Goal: Task Accomplishment & Management: Manage account settings

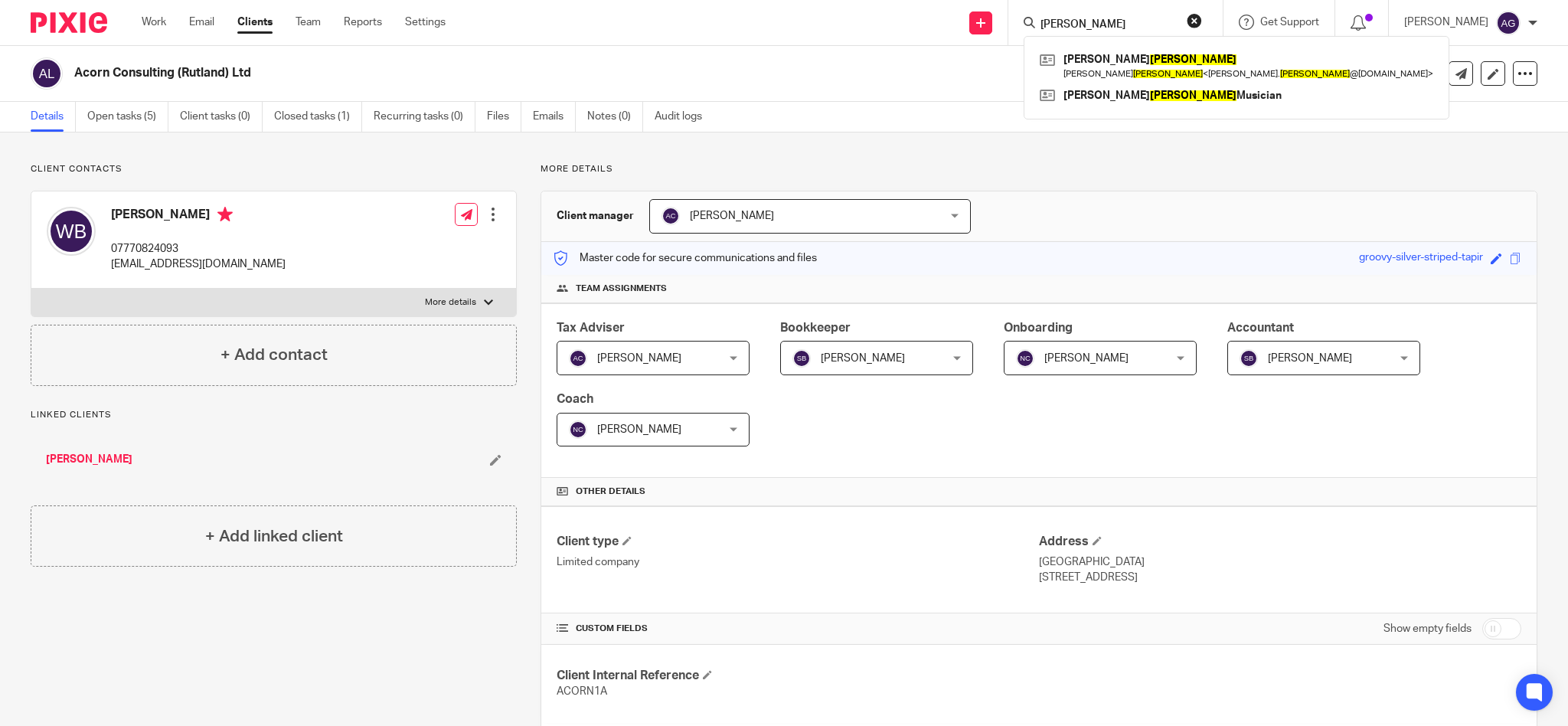
type input "[PERSON_NAME]"
click at [1122, 8] on div "baker Brian Barker Brian Barker < brian. barker @gmail.com > Brian Barker Music…" at bounding box center [1115, 23] width 215 height 45
drag, startPoint x: 1120, startPoint y: 18, endPoint x: 1043, endPoint y: 23, distance: 77.2
click at [1043, 23] on div "Send new email Create task Add client Request signature baker Brian Barker Bria…" at bounding box center [1018, 23] width 1100 height 45
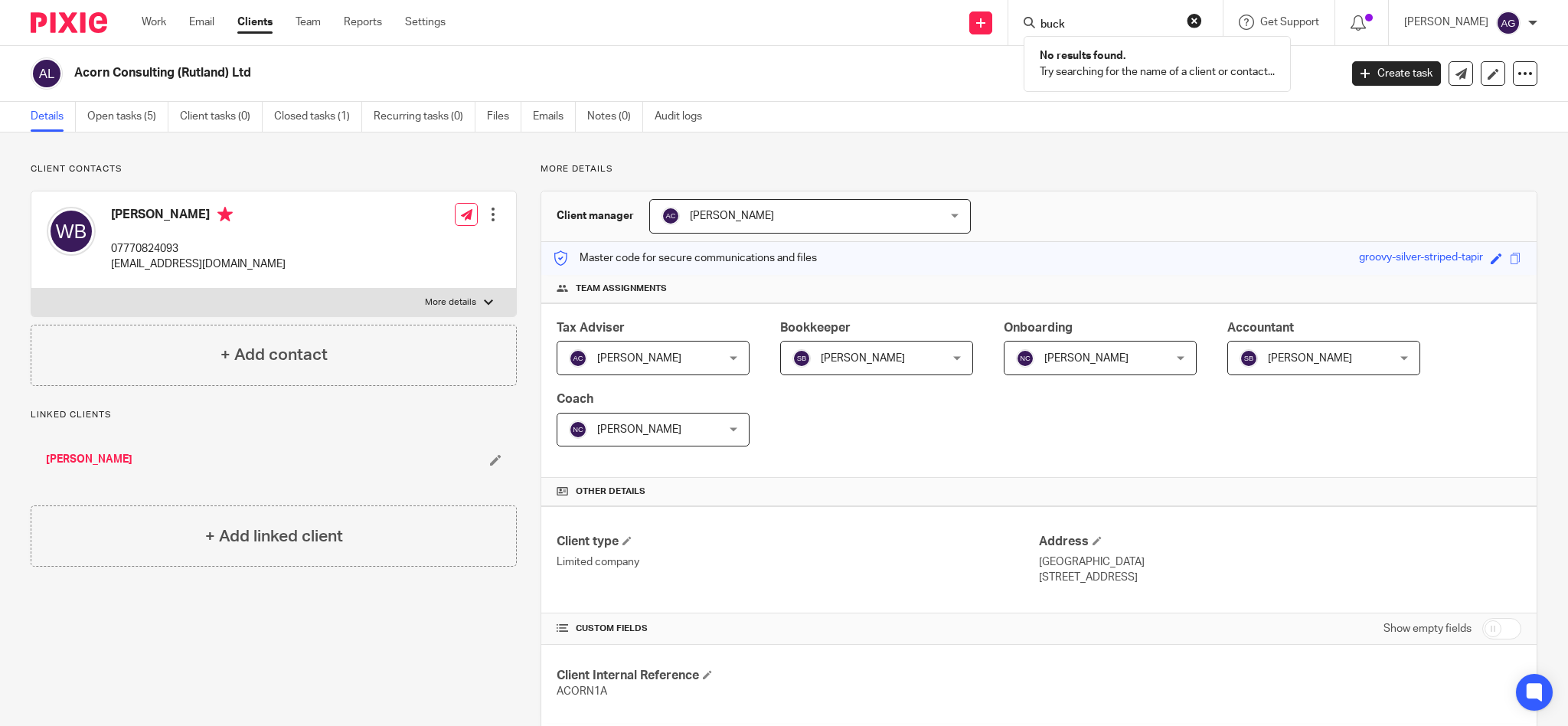
type input "buck"
click at [1130, 18] on input "buck" at bounding box center [1107, 25] width 138 height 14
drag, startPoint x: 1130, startPoint y: 18, endPoint x: 978, endPoint y: 24, distance: 152.1
click at [978, 24] on div "Send new email Create task Add client Request signature buck No results found. …" at bounding box center [1018, 23] width 1100 height 45
type input "foster"
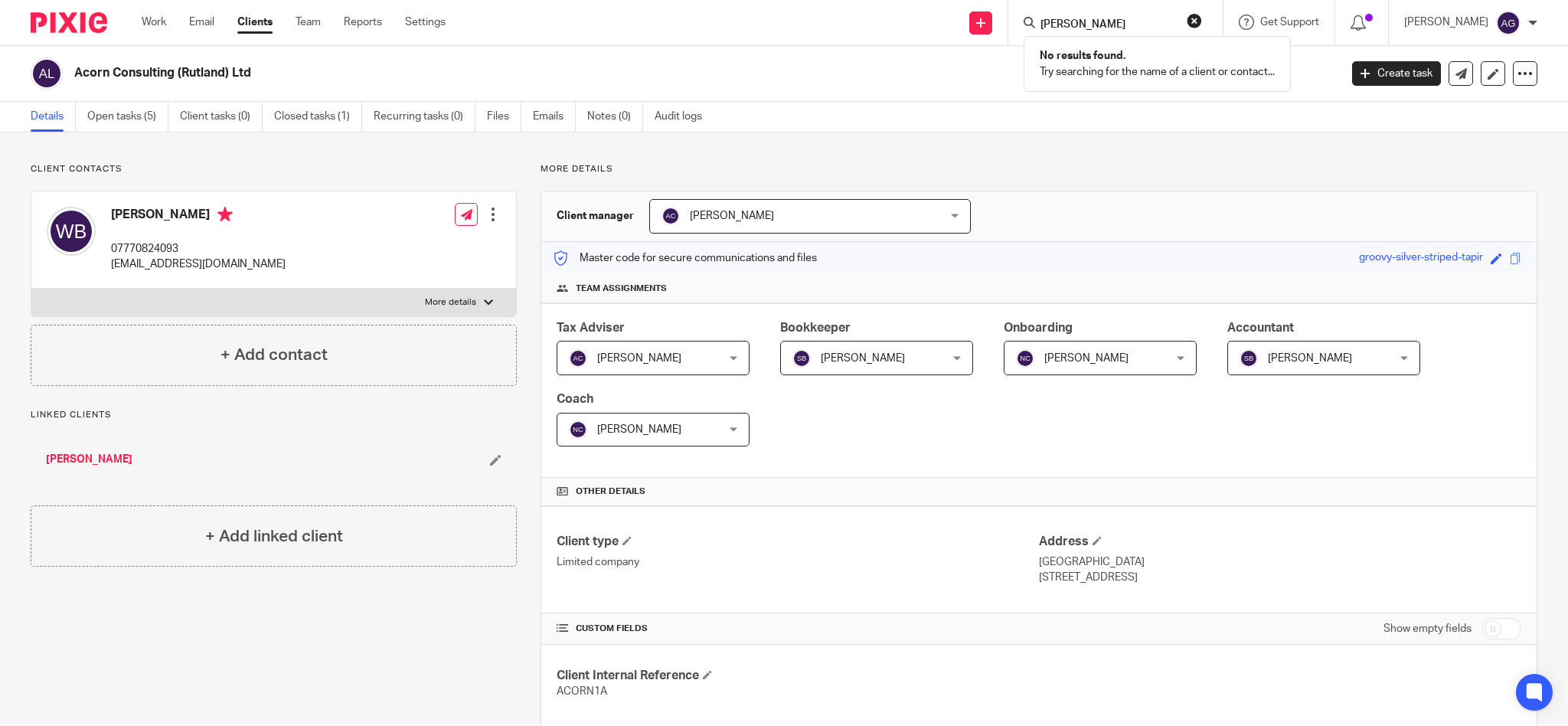
drag, startPoint x: 1130, startPoint y: 21, endPoint x: 1043, endPoint y: 21, distance: 87.0
click at [1043, 20] on div "Send new email Create task Add client Request signature foster No results found…" at bounding box center [1018, 23] width 1100 height 45
type input "hilton"
click at [1120, 15] on form "hilton" at bounding box center [1120, 23] width 163 height 19
drag, startPoint x: 1115, startPoint y: 22, endPoint x: 1022, endPoint y: 6, distance: 94.4
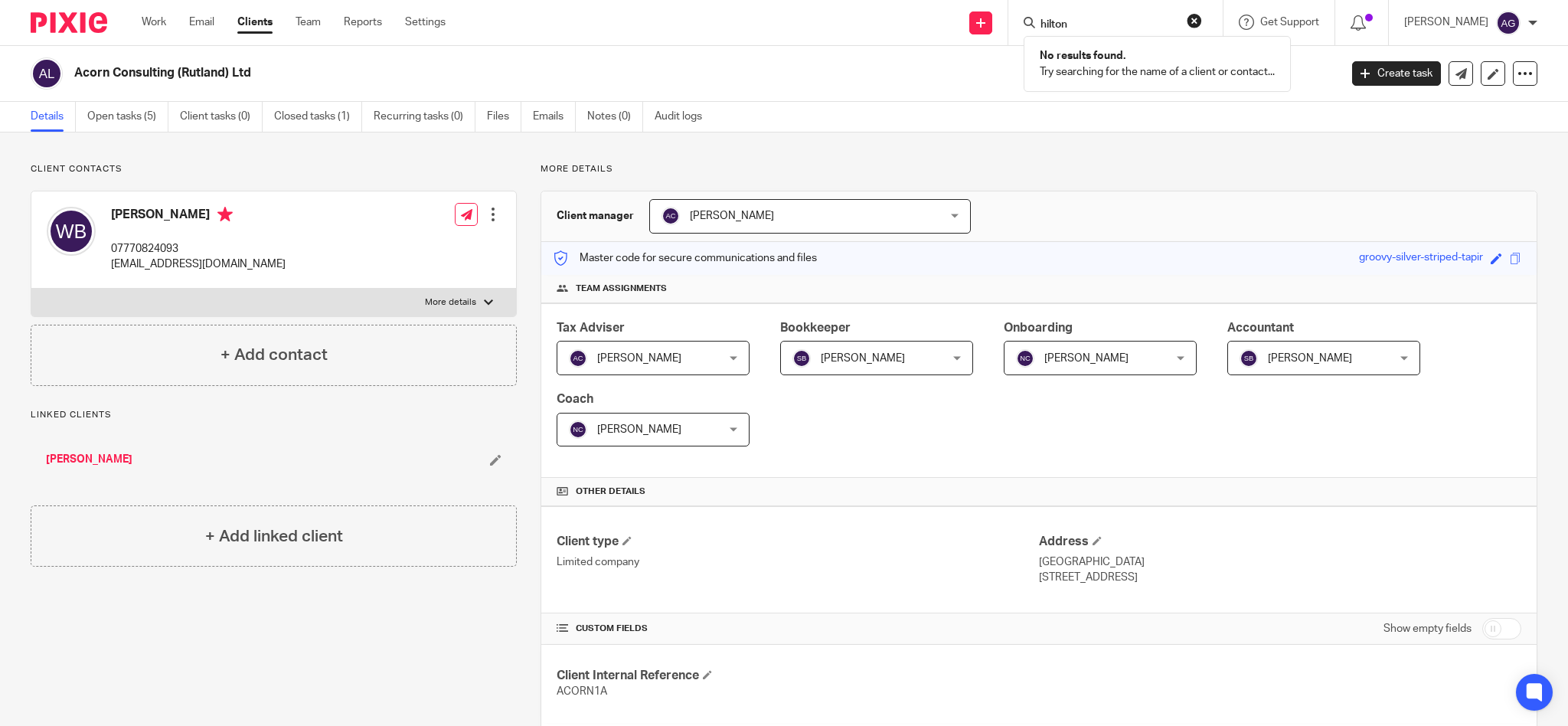
click at [1026, 5] on div "Send new email Create task Add client Request signature hilton No results found…" at bounding box center [1018, 23] width 1100 height 45
type input "mayhew"
drag, startPoint x: 1146, startPoint y: 24, endPoint x: 995, endPoint y: 10, distance: 151.6
click at [997, 15] on div "Send new email Create task Add client Request signature mayhew No results found…" at bounding box center [1018, 23] width 1100 height 45
type input "mclean"
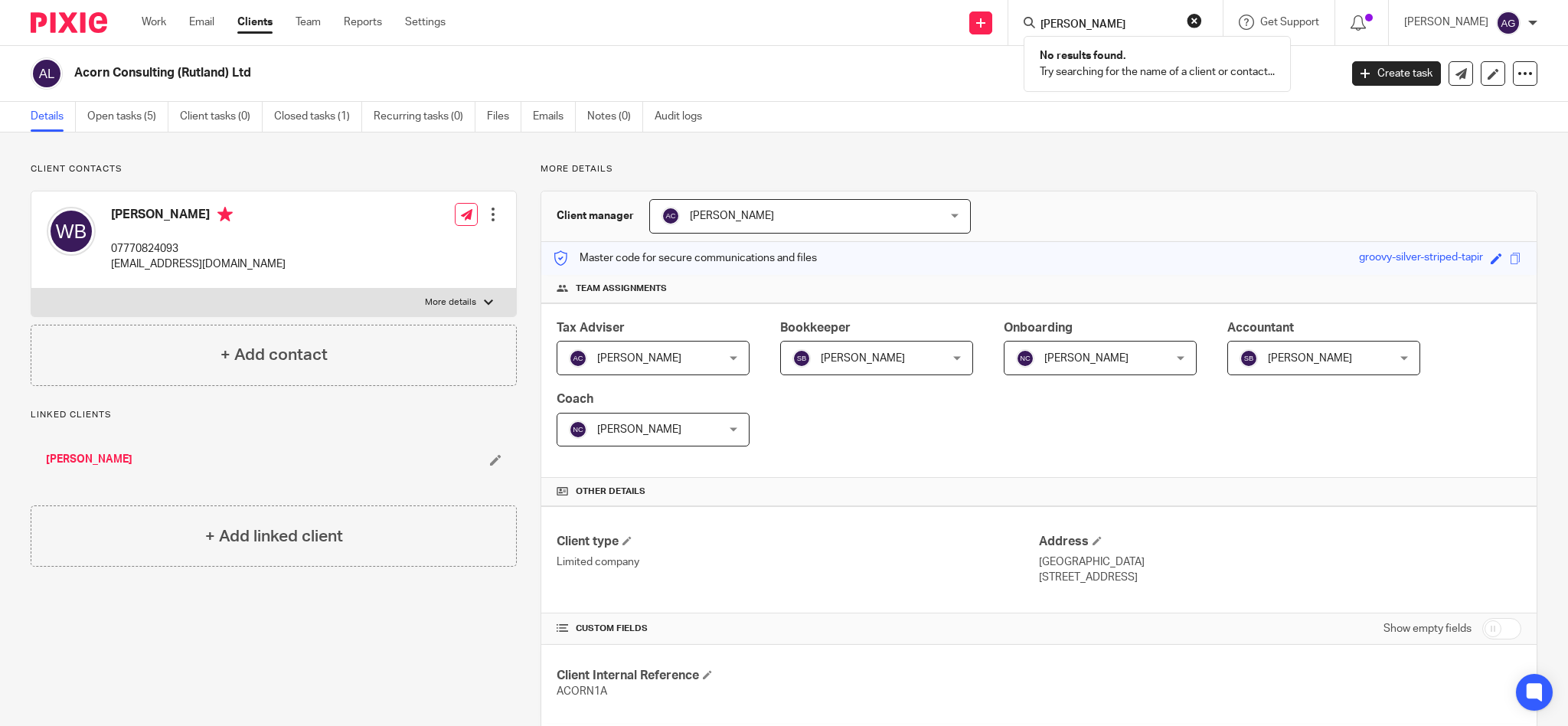
click at [1127, 19] on input "mclean" at bounding box center [1107, 25] width 138 height 14
drag, startPoint x: 1127, startPoint y: 19, endPoint x: 977, endPoint y: 8, distance: 150.4
click at [977, 8] on div "Send new email Create task Add client Request signature mclean No results found…" at bounding box center [1018, 23] width 1100 height 45
type input "jennifewr"
drag, startPoint x: 1140, startPoint y: 23, endPoint x: 984, endPoint y: 5, distance: 157.0
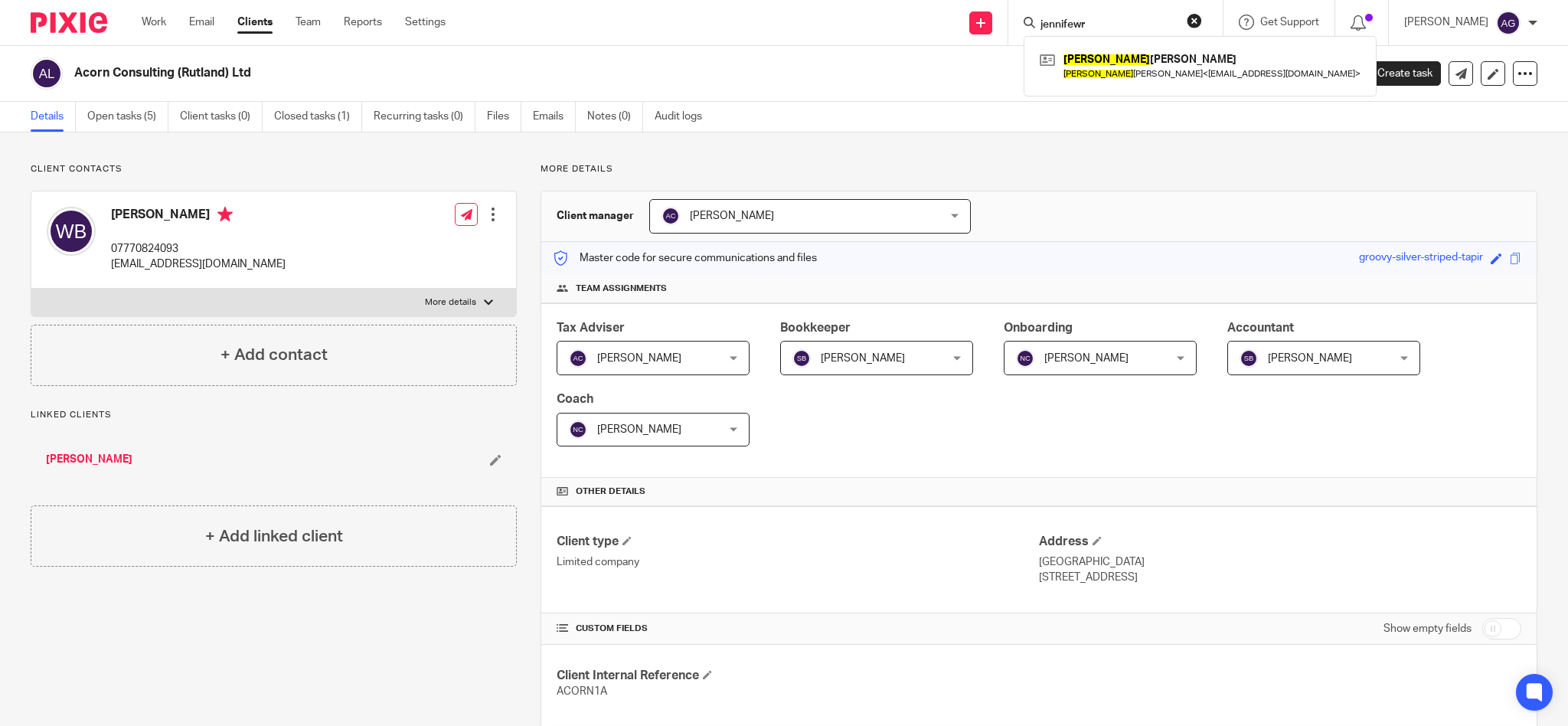
click at [984, 8] on div "Send new email Create task Add client Request signature jennifewr Jennifer McPh…" at bounding box center [1018, 23] width 1100 height 45
click at [1143, 21] on input "morris" at bounding box center [1107, 25] width 138 height 14
type input "mor"
click at [1528, 25] on div at bounding box center [1532, 23] width 9 height 9
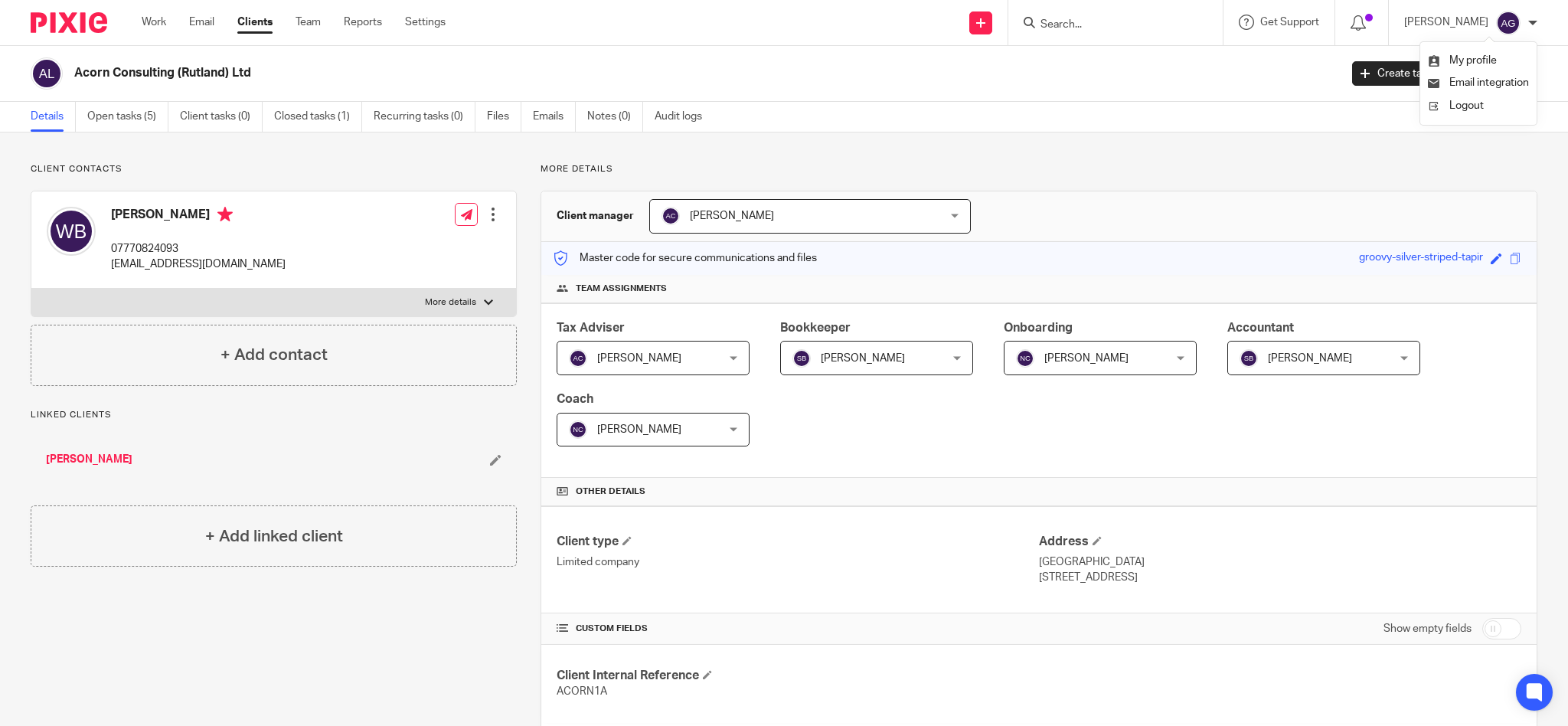
click at [1202, 81] on div "Acorn Consulting (Rutland) Ltd" at bounding box center [701, 73] width 1255 height 16
click at [1149, 36] on div at bounding box center [1115, 23] width 215 height 45
click at [1141, 20] on input "Search" at bounding box center [1107, 25] width 138 height 14
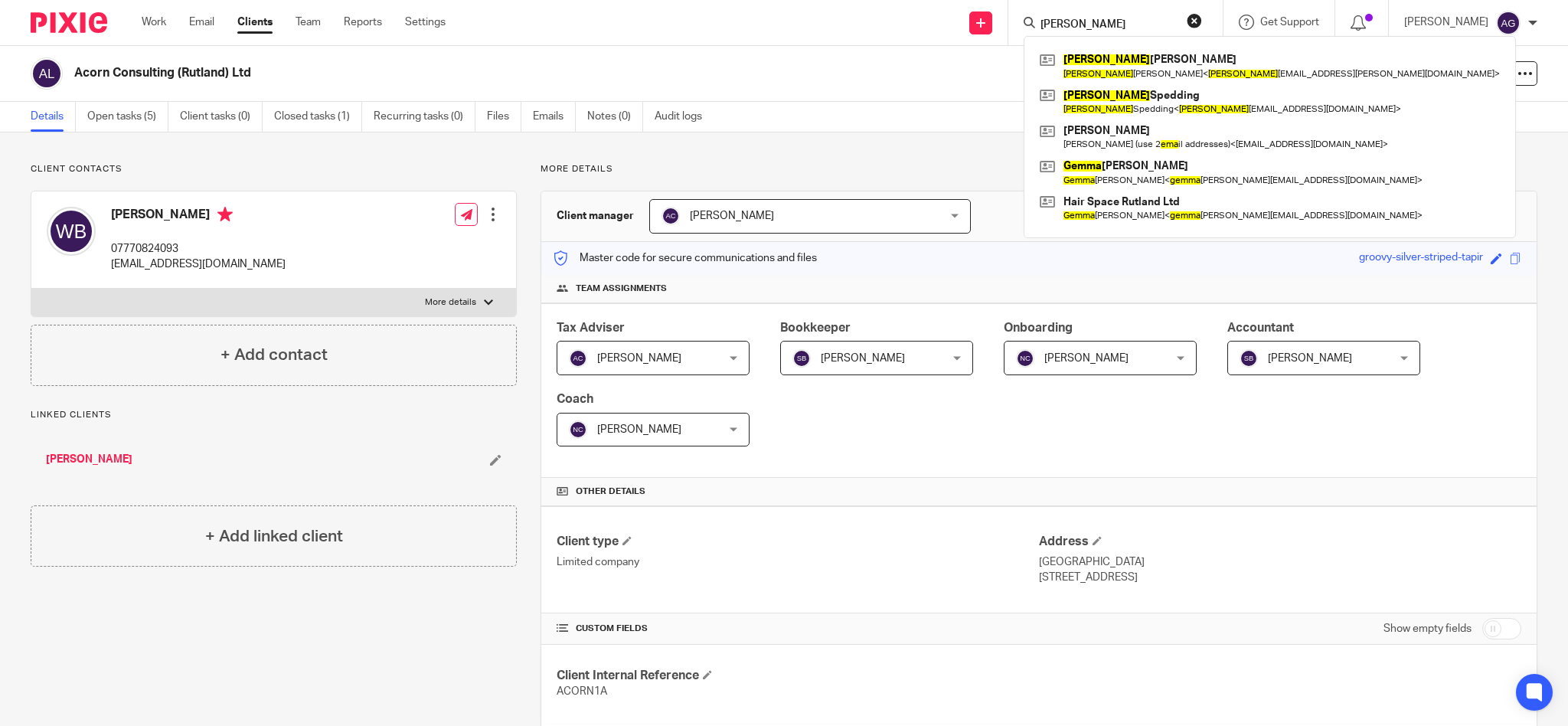
type input "emma"
drag, startPoint x: 1142, startPoint y: 25, endPoint x: 928, endPoint y: -5, distance: 216.1
click at [928, 0] on html "Work Email Clients Team Reports Settings Work Email Clients Team Reports Settin…" at bounding box center [784, 363] width 1568 height 726
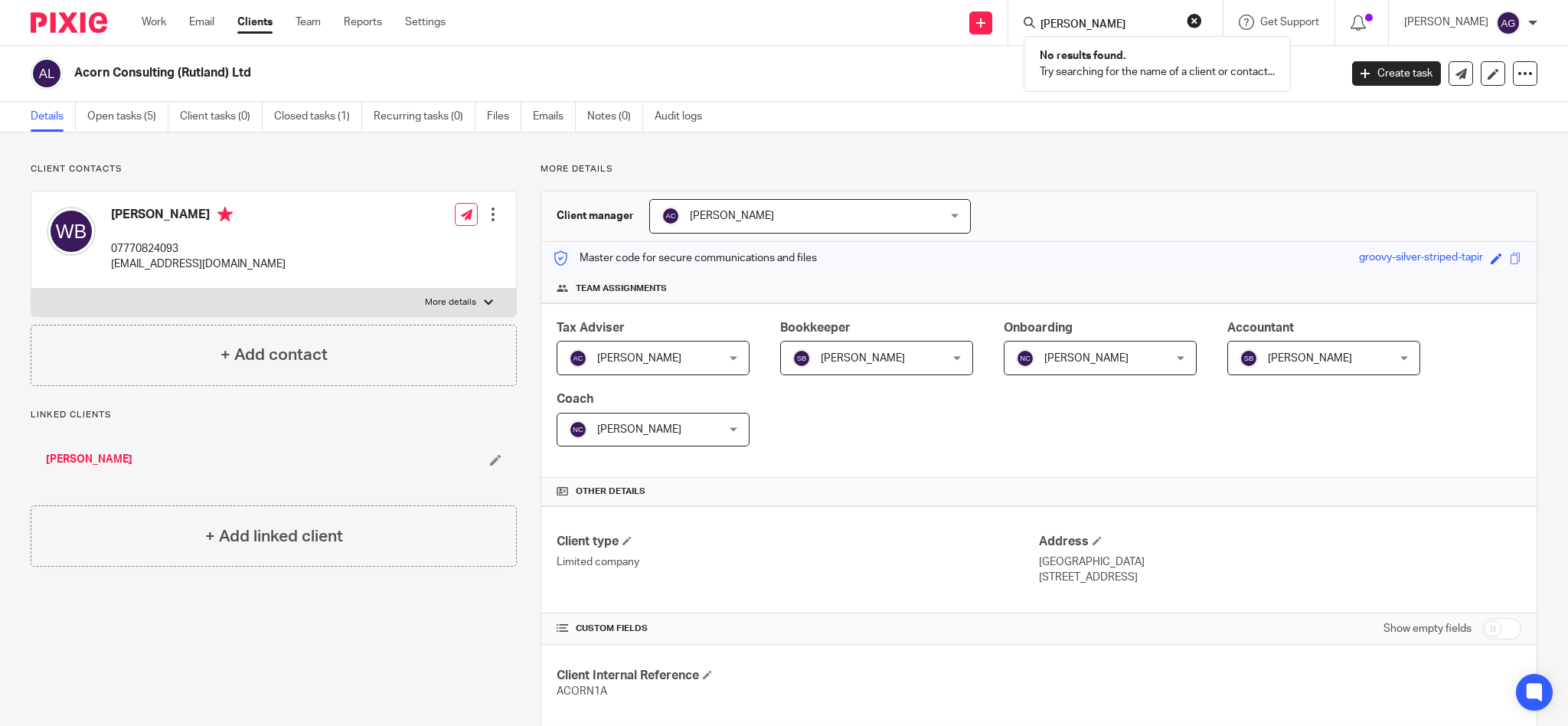
type input "morley"
drag, startPoint x: 1141, startPoint y: 17, endPoint x: 993, endPoint y: 8, distance: 148.3
click at [993, 8] on div "Send new email Create task Add client Request signature morley No results found…" at bounding box center [1018, 23] width 1100 height 45
click at [1105, 24] on input "Search" at bounding box center [1107, 25] width 138 height 14
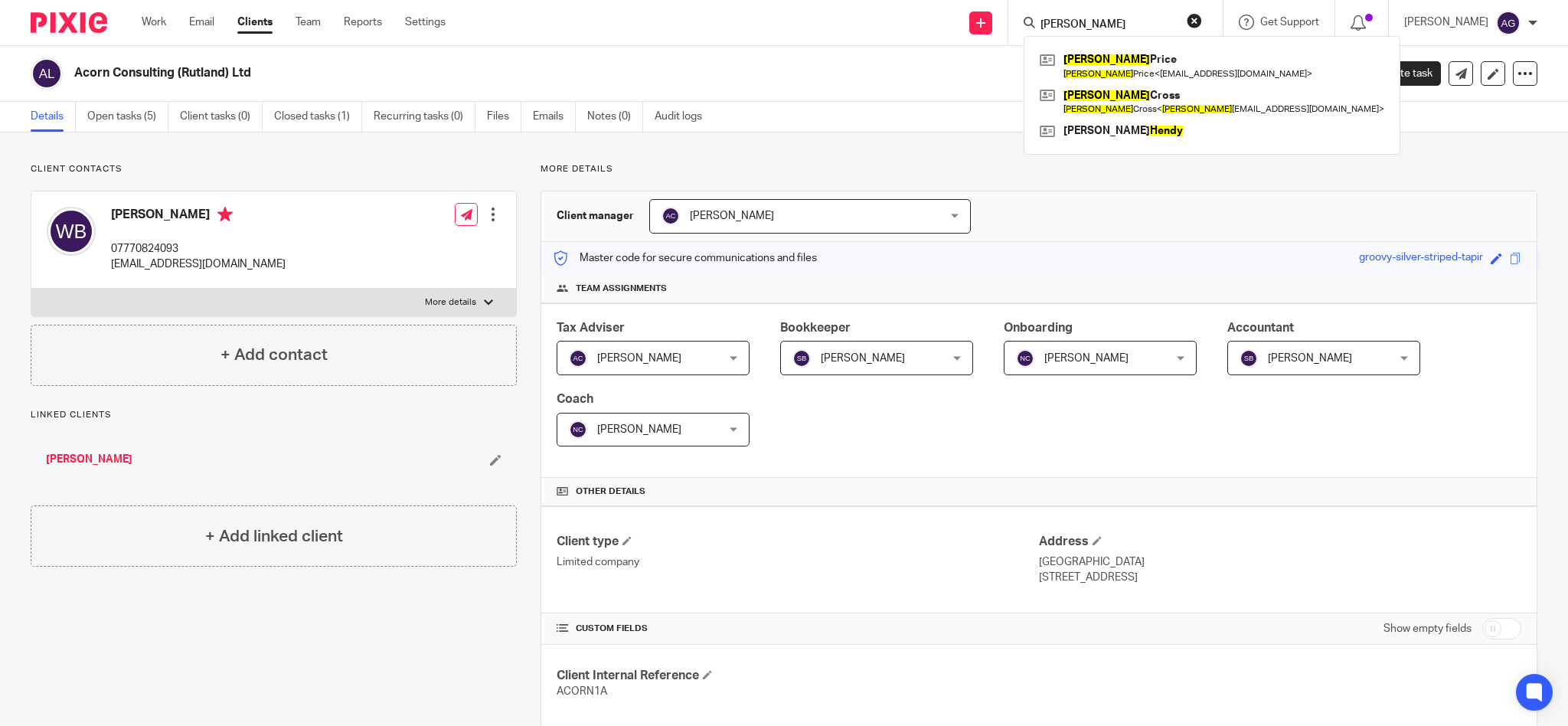
type input "henry"
drag, startPoint x: 1120, startPoint y: 28, endPoint x: 1037, endPoint y: 20, distance: 83.4
click at [1037, 20] on div "Send new email Create task Add client Request signature henry Henry Price Henry…" at bounding box center [1018, 23] width 1100 height 45
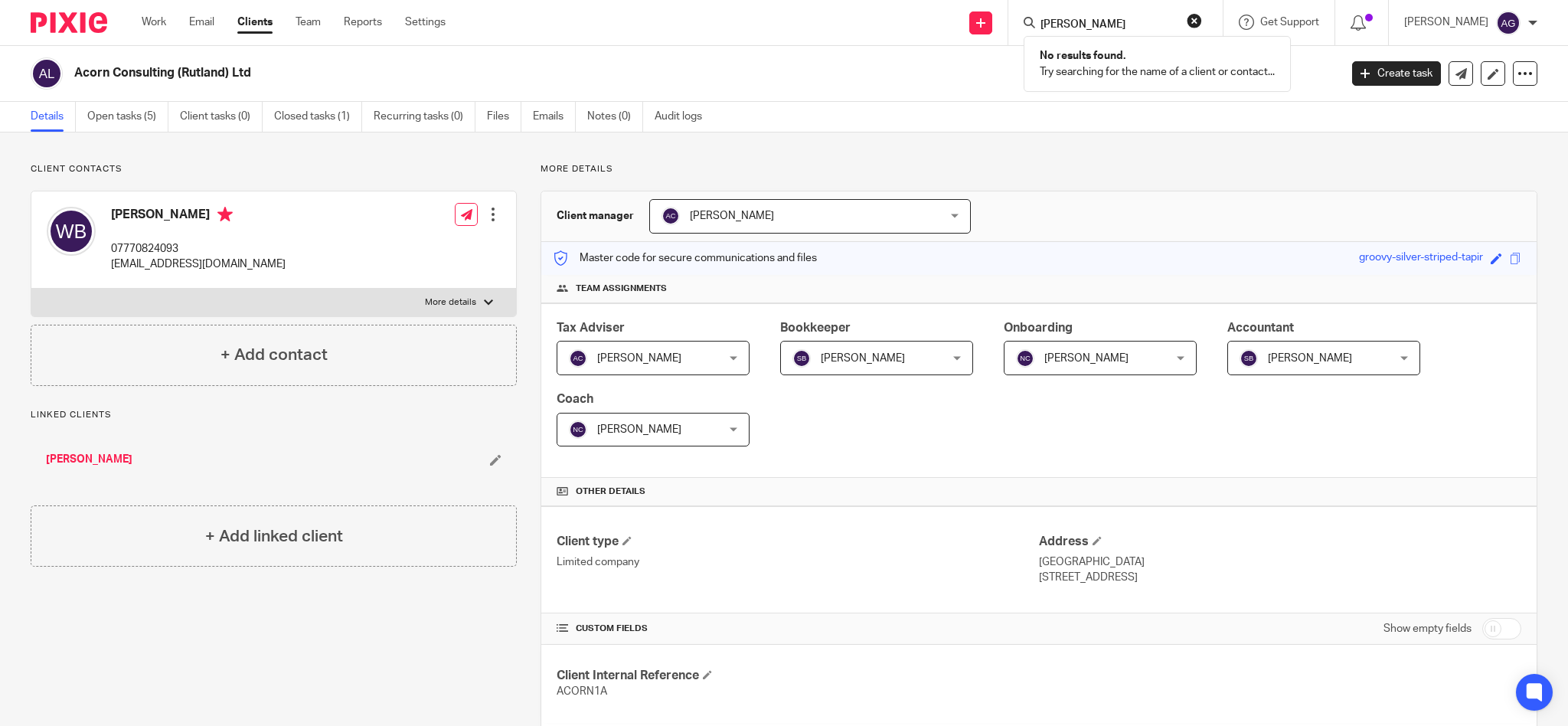
type input "hindle"
drag, startPoint x: 1134, startPoint y: 23, endPoint x: 952, endPoint y: -5, distance: 184.1
click at [952, 0] on html "Work Email Clients Team Reports Settings Work Email Clients Team Reports Settin…" at bounding box center [784, 363] width 1568 height 726
type input "twj"
click at [1119, 65] on link at bounding box center [1130, 60] width 190 height 23
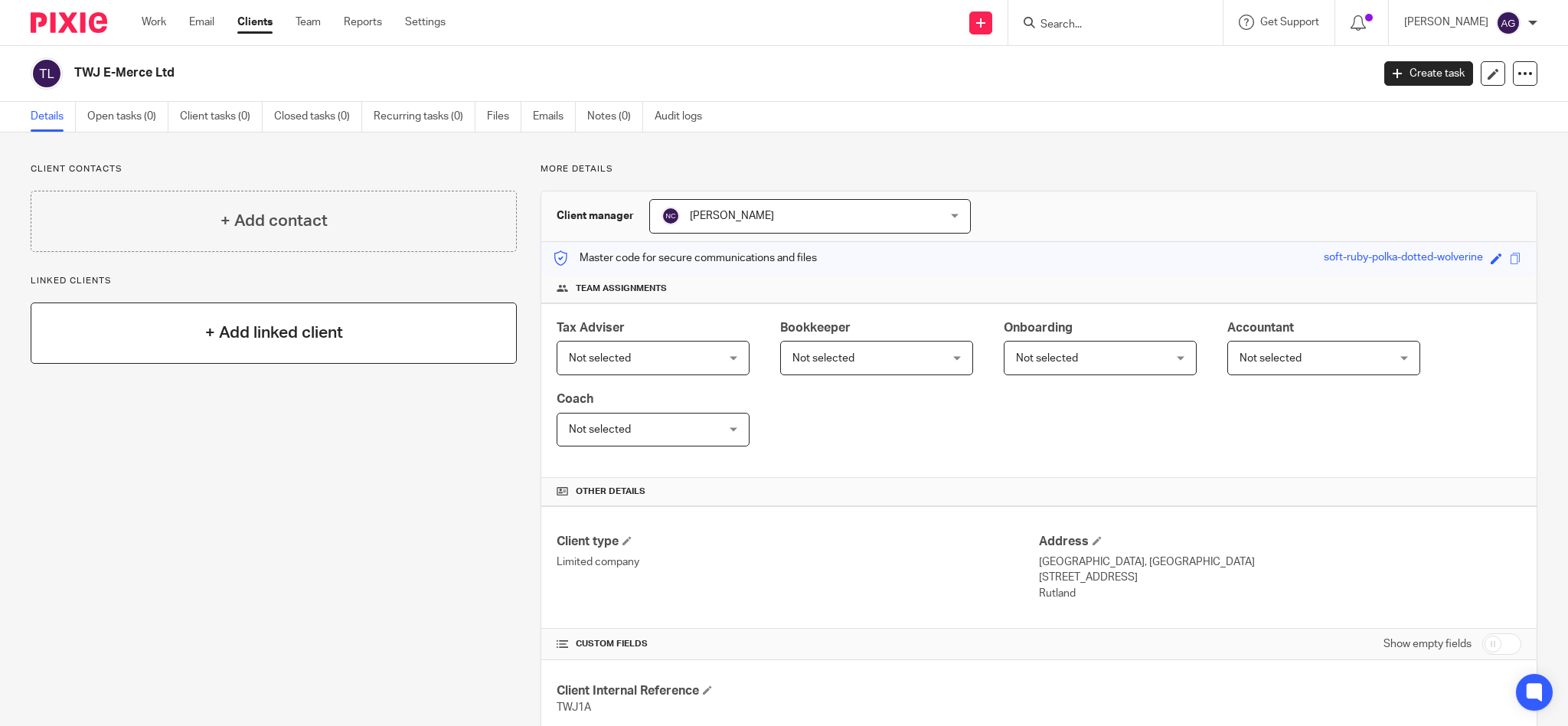
click at [286, 333] on h4 "+ Add linked client" at bounding box center [274, 333] width 138 height 23
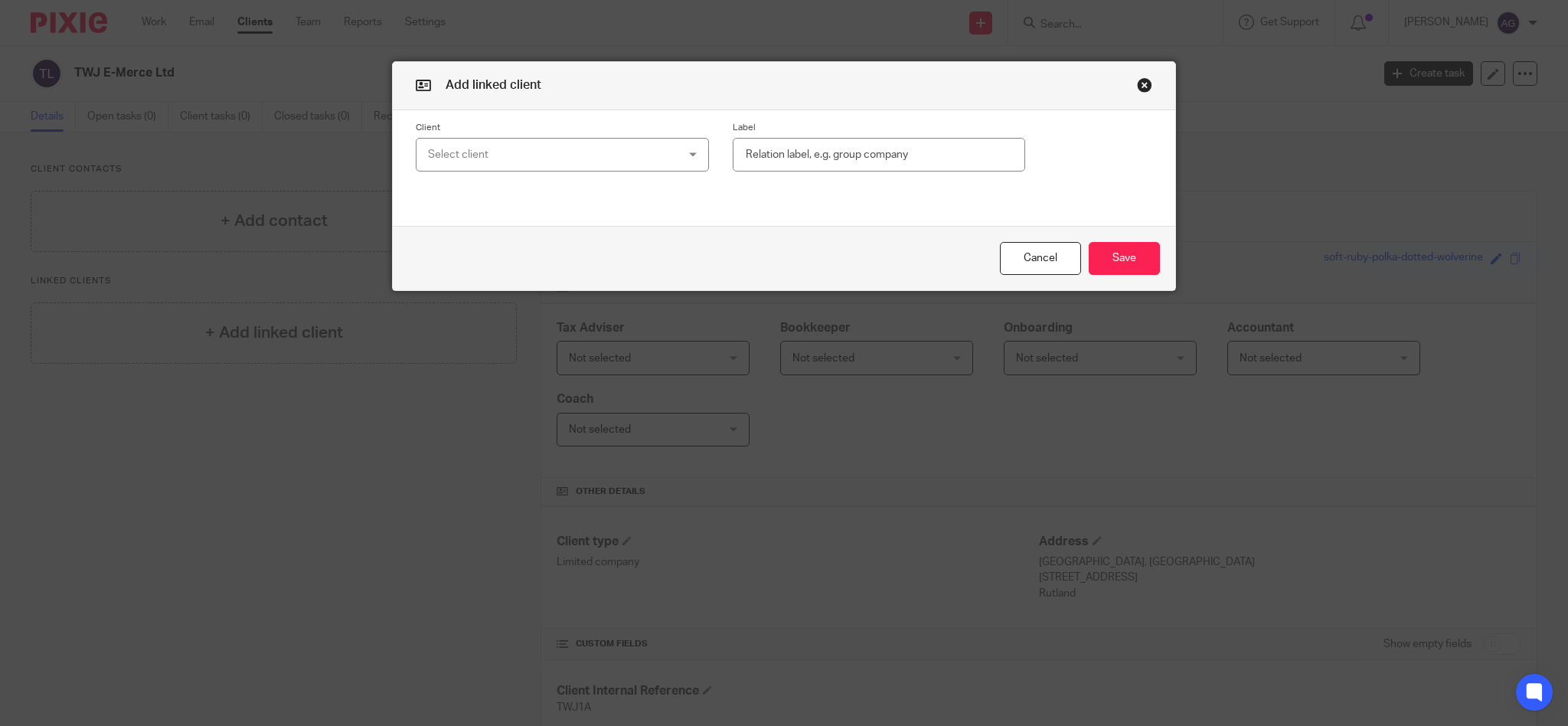
click at [501, 159] on div "Select client" at bounding box center [540, 155] width 225 height 33
type input "h"
click at [1137, 85] on button "button" at bounding box center [1145, 85] width 15 height 15
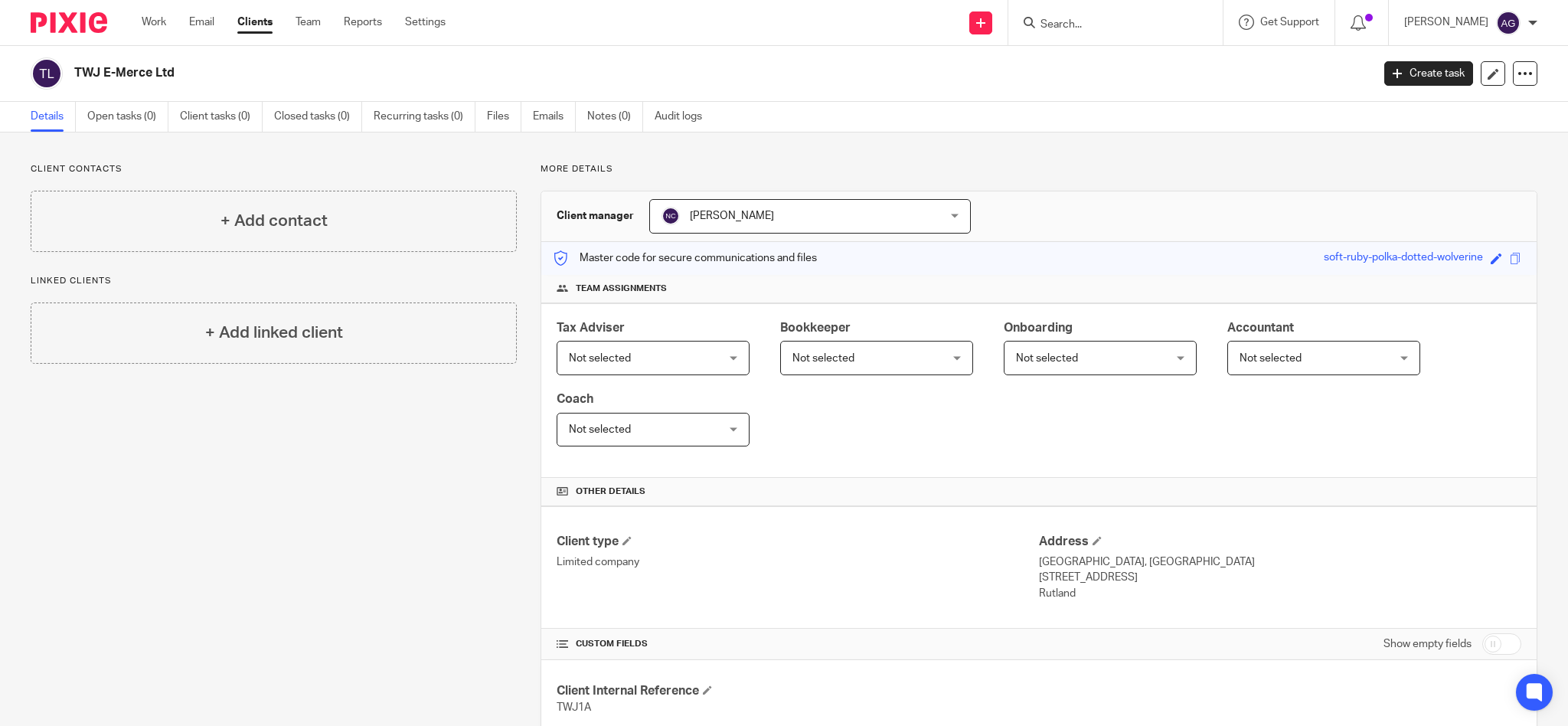
click at [255, 20] on link "Clients" at bounding box center [255, 22] width 35 height 15
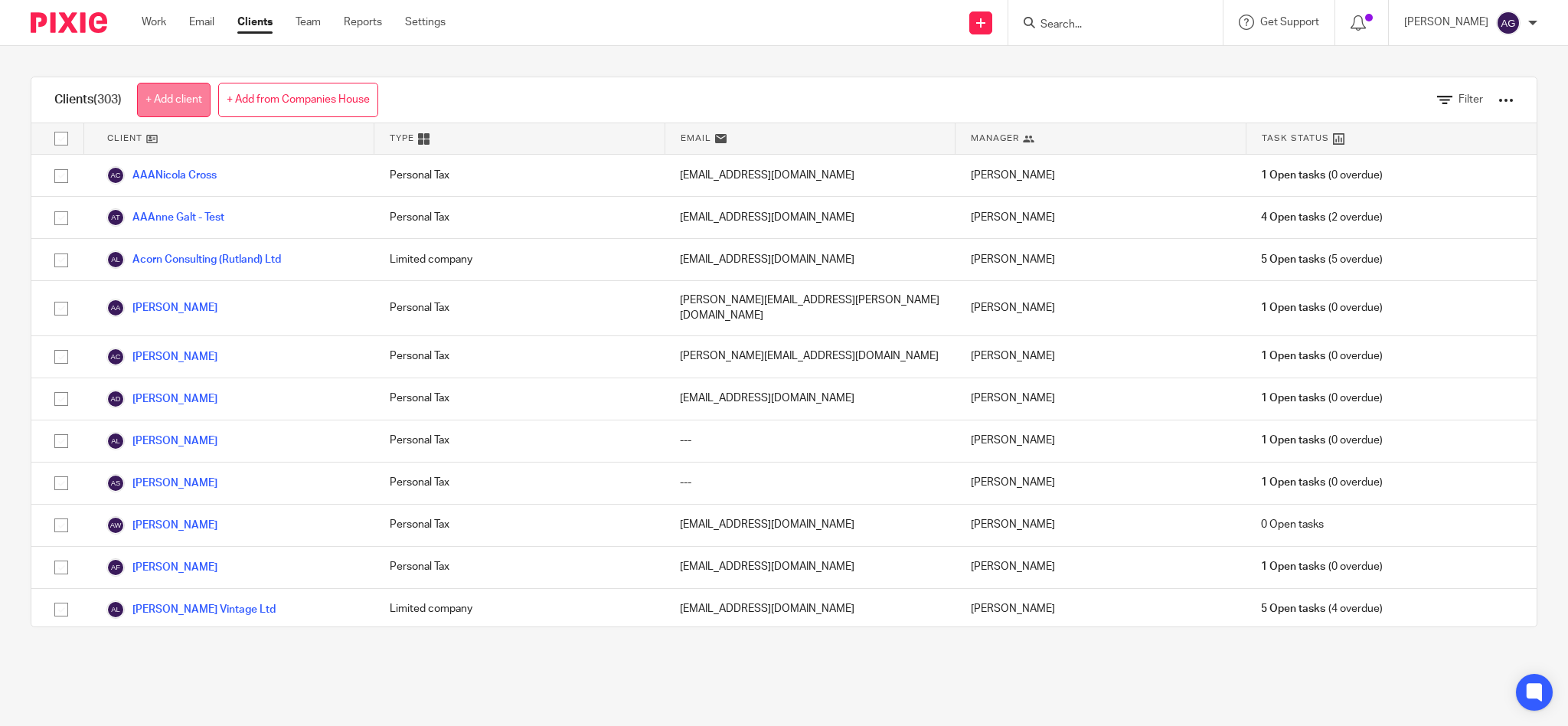
click at [180, 101] on link "+ Add client" at bounding box center [174, 99] width 73 height 34
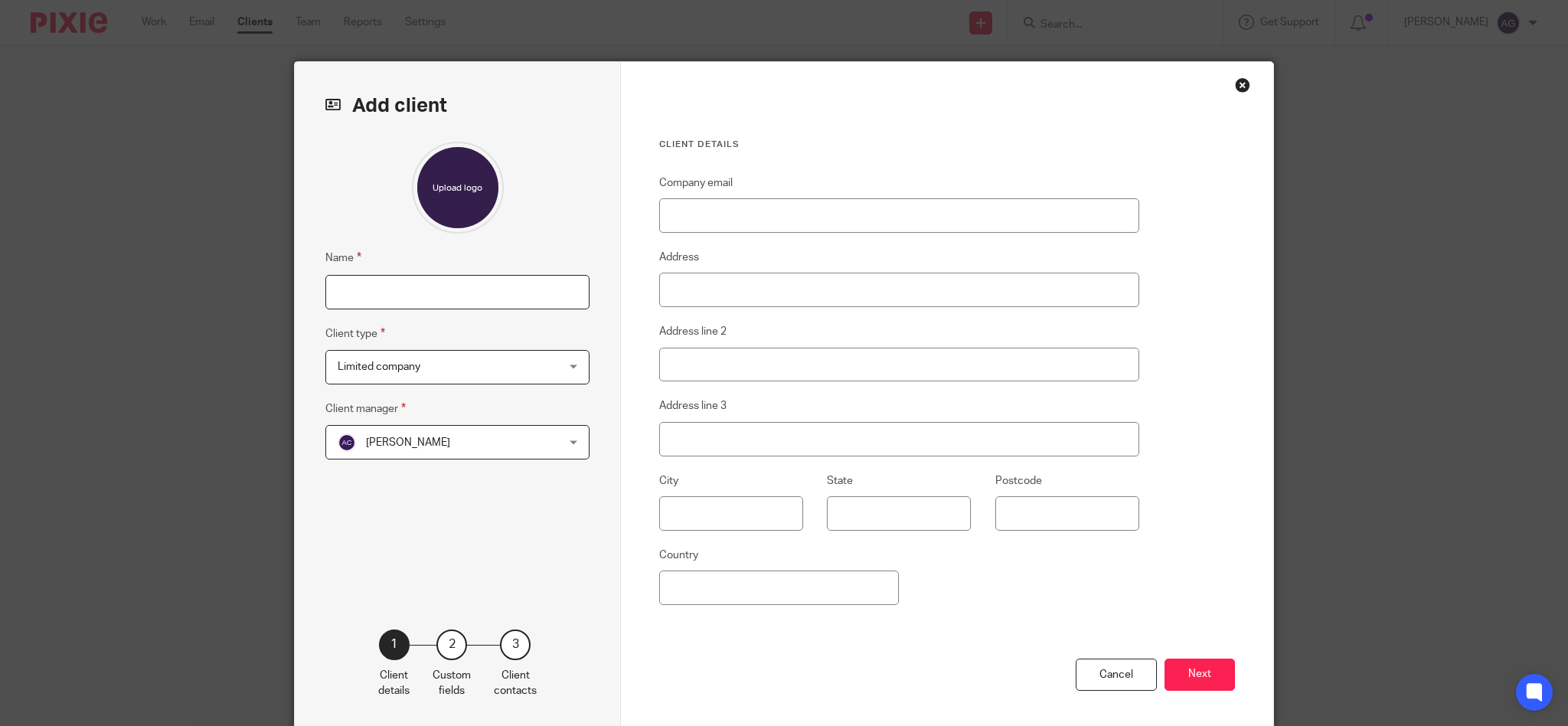
click at [419, 292] on input "Name" at bounding box center [458, 292] width 264 height 34
type input "Thomas William James Hindle"
click at [468, 364] on span "Limited company" at bounding box center [438, 367] width 200 height 33
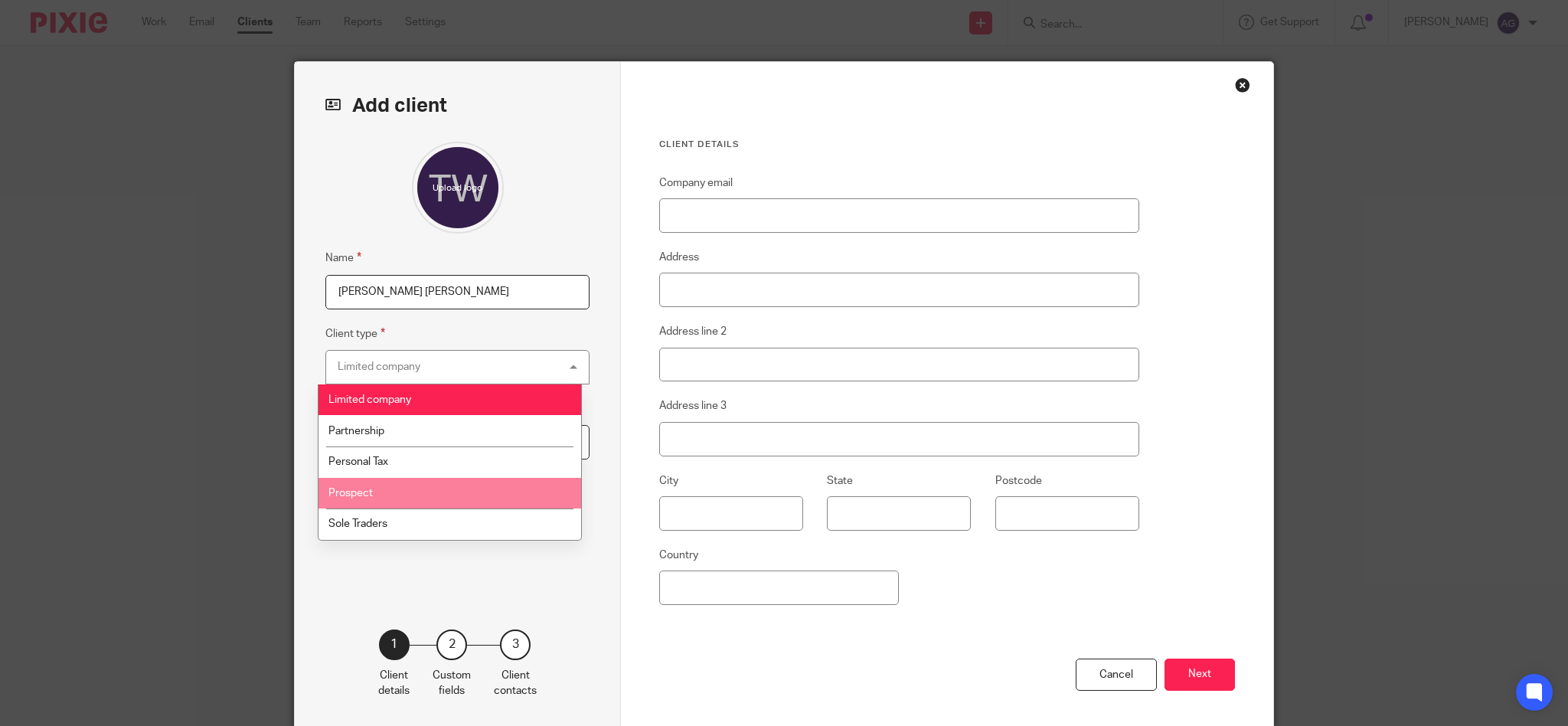
click at [420, 488] on li "Prospect" at bounding box center [449, 494] width 263 height 32
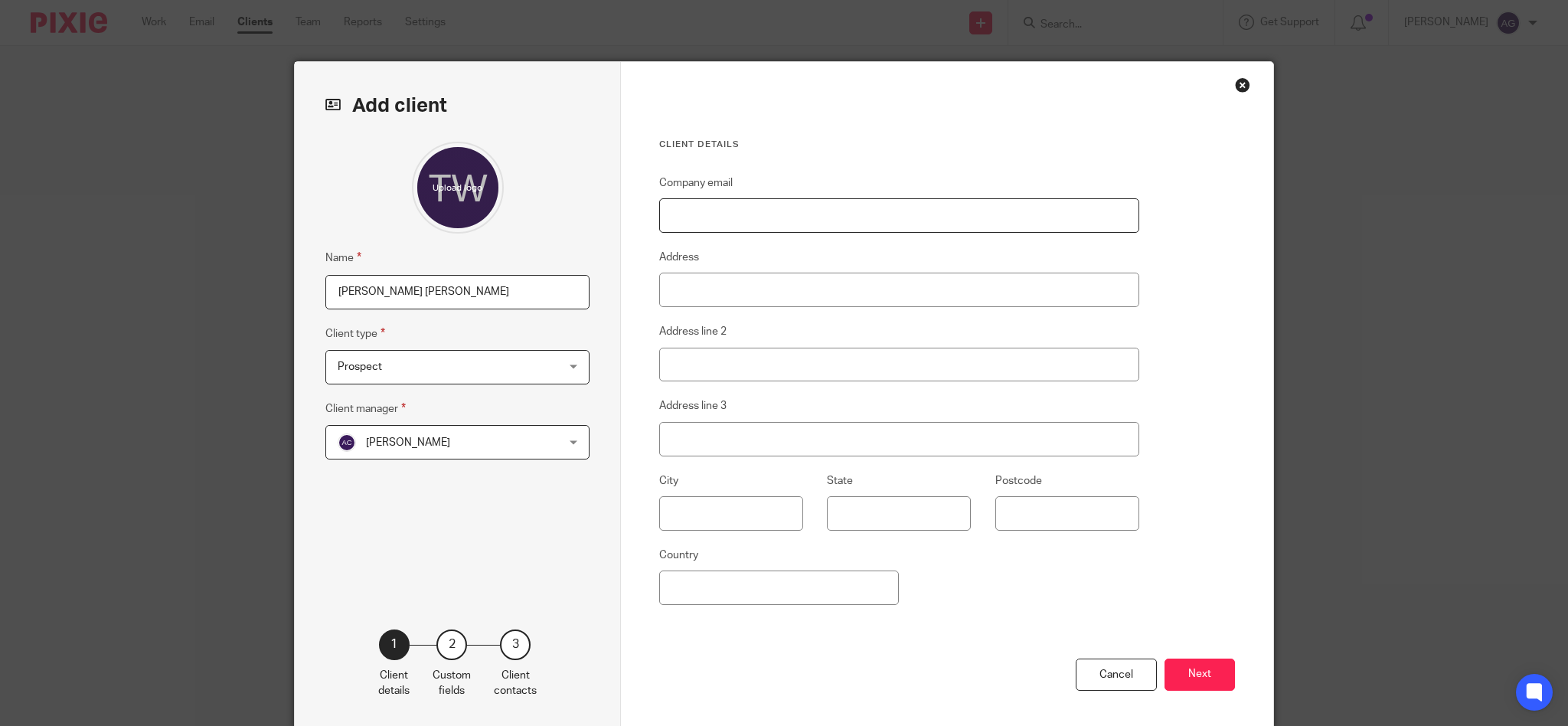
click at [765, 221] on input "Company email" at bounding box center [899, 215] width 480 height 34
click at [757, 207] on input "Company email" at bounding box center [899, 215] width 480 height 34
paste input "contact@twje-merce.co.uk"
type input "contact@twje-merce.co.uk"
click at [774, 288] on input "Address" at bounding box center [899, 289] width 480 height 34
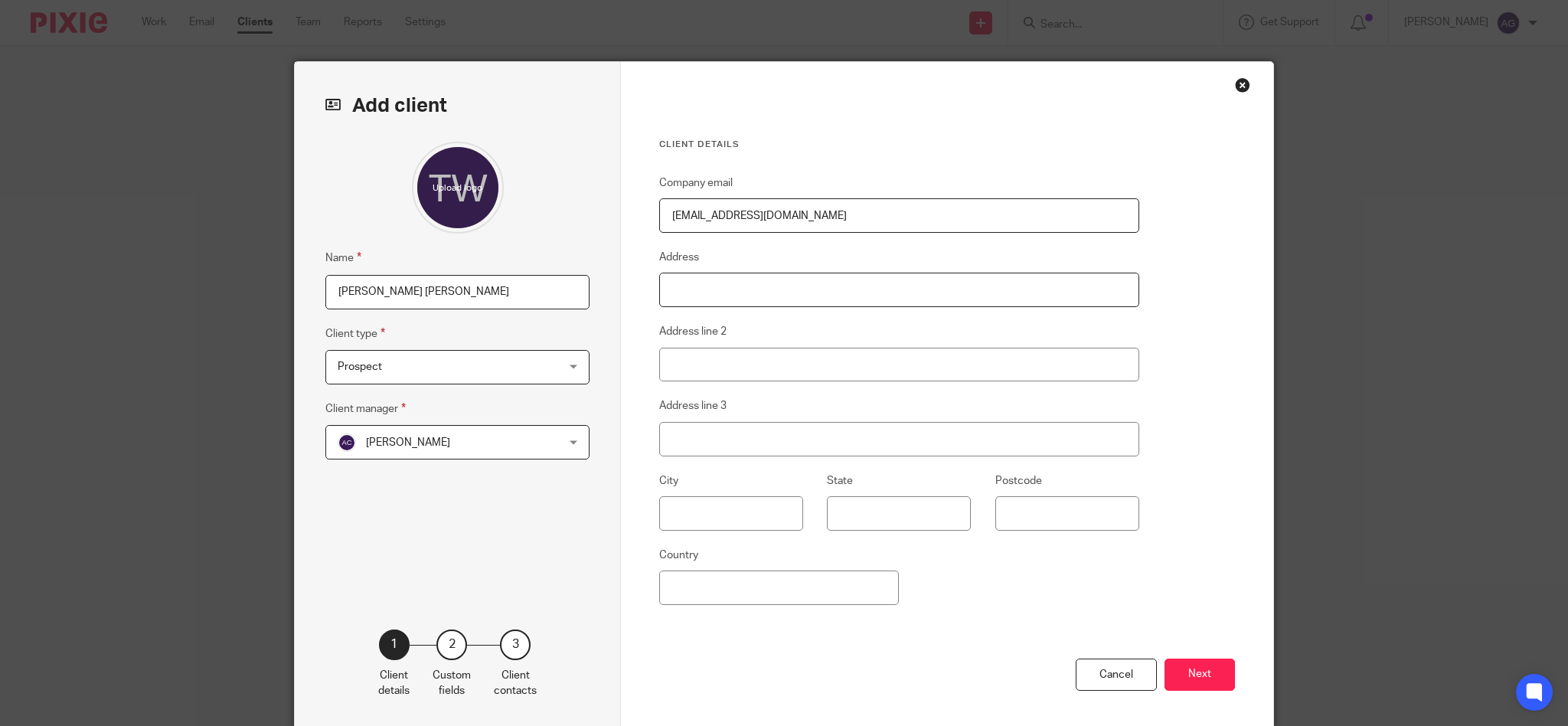
paste input "Willow Barn Lower Farm Close Empingham, Rutland LE15 8RB United Kingdom"
drag, startPoint x: 914, startPoint y: 286, endPoint x: 1018, endPoint y: 282, distance: 104.1
click at [1018, 282] on input "Willow Barn Lower Farm Close Empingham, Rutland LE15 8RB" at bounding box center [899, 289] width 480 height 34
type input "Willow Barn Lower Farm Close Empingham, Rutland"
type input "LE15 8RB"
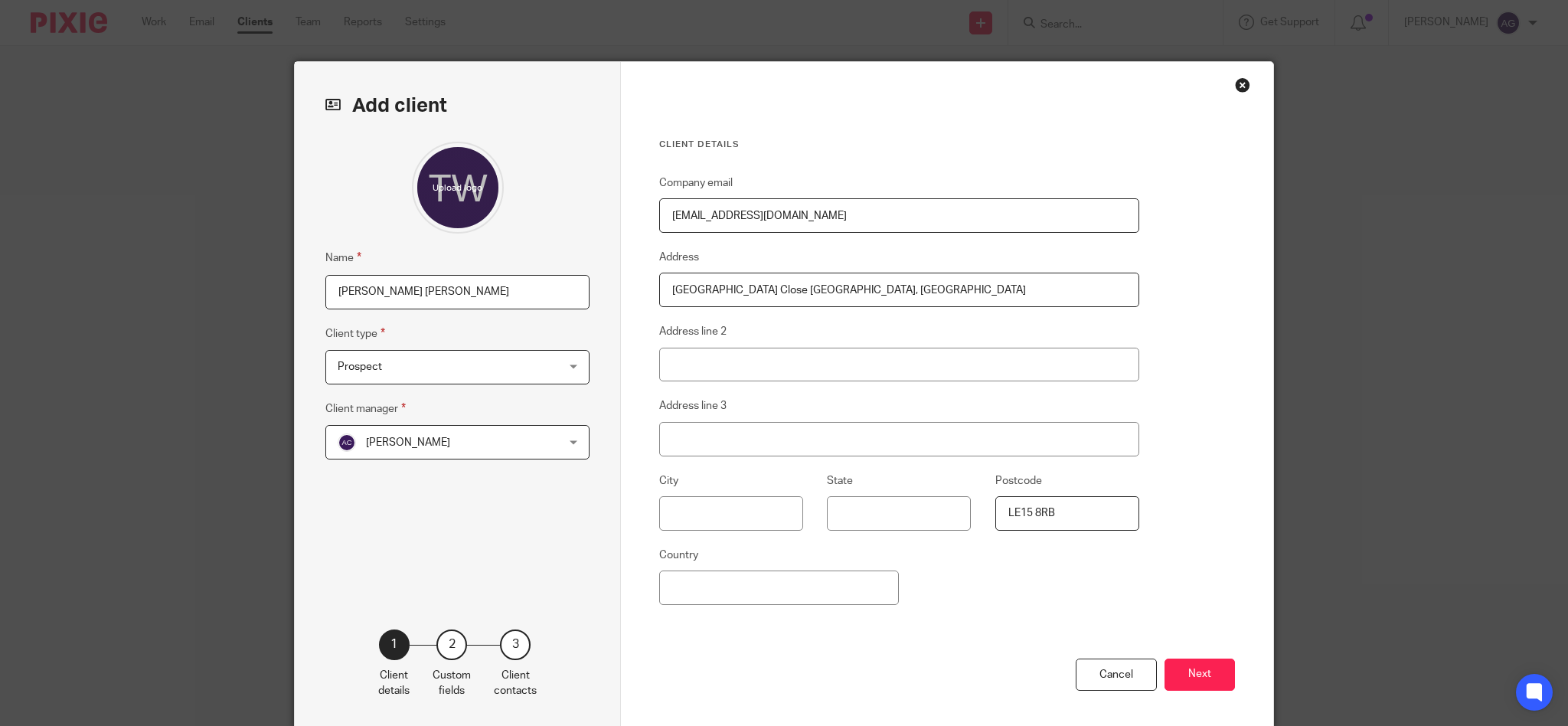
drag, startPoint x: 877, startPoint y: 291, endPoint x: 948, endPoint y: 287, distance: 71.1
click at [948, 287] on input "Willow Barn Lower Farm Close Empingham, Rutland" at bounding box center [899, 289] width 480 height 34
type input "Willow Barn Lower Farm Close Empingham,"
type input "Rutland"
click at [912, 285] on input "Willow Barn Lower Farm Close Empingham," at bounding box center [899, 289] width 480 height 34
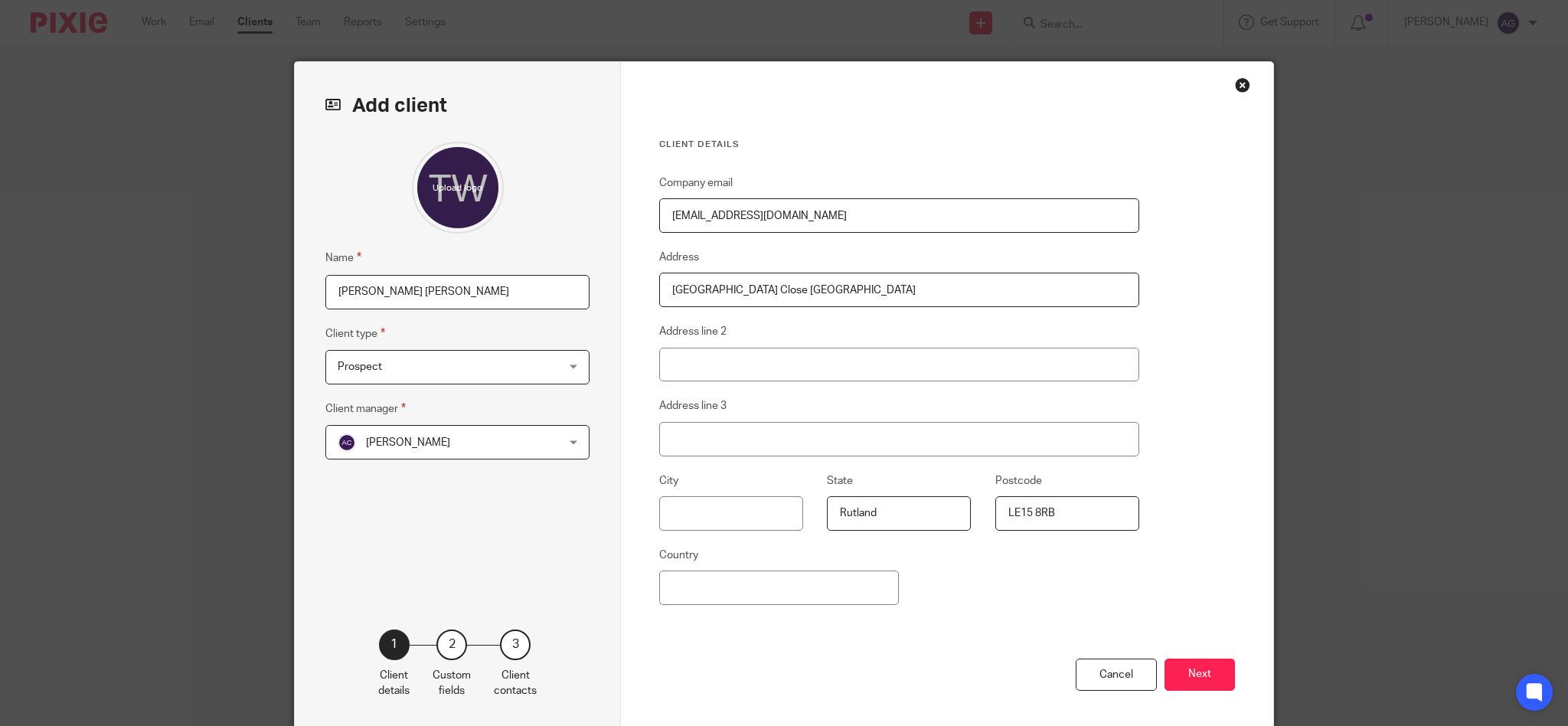
drag, startPoint x: 808, startPoint y: 285, endPoint x: 910, endPoint y: 282, distance: 102.0
click at [910, 282] on input "Willow Barn Lower Farm Close Empingham" at bounding box center [899, 289] width 480 height 34
type input "Willow Barn Lower Farm Close"
click at [806, 365] on input "Empingham" at bounding box center [899, 364] width 480 height 34
type input "Empingham"
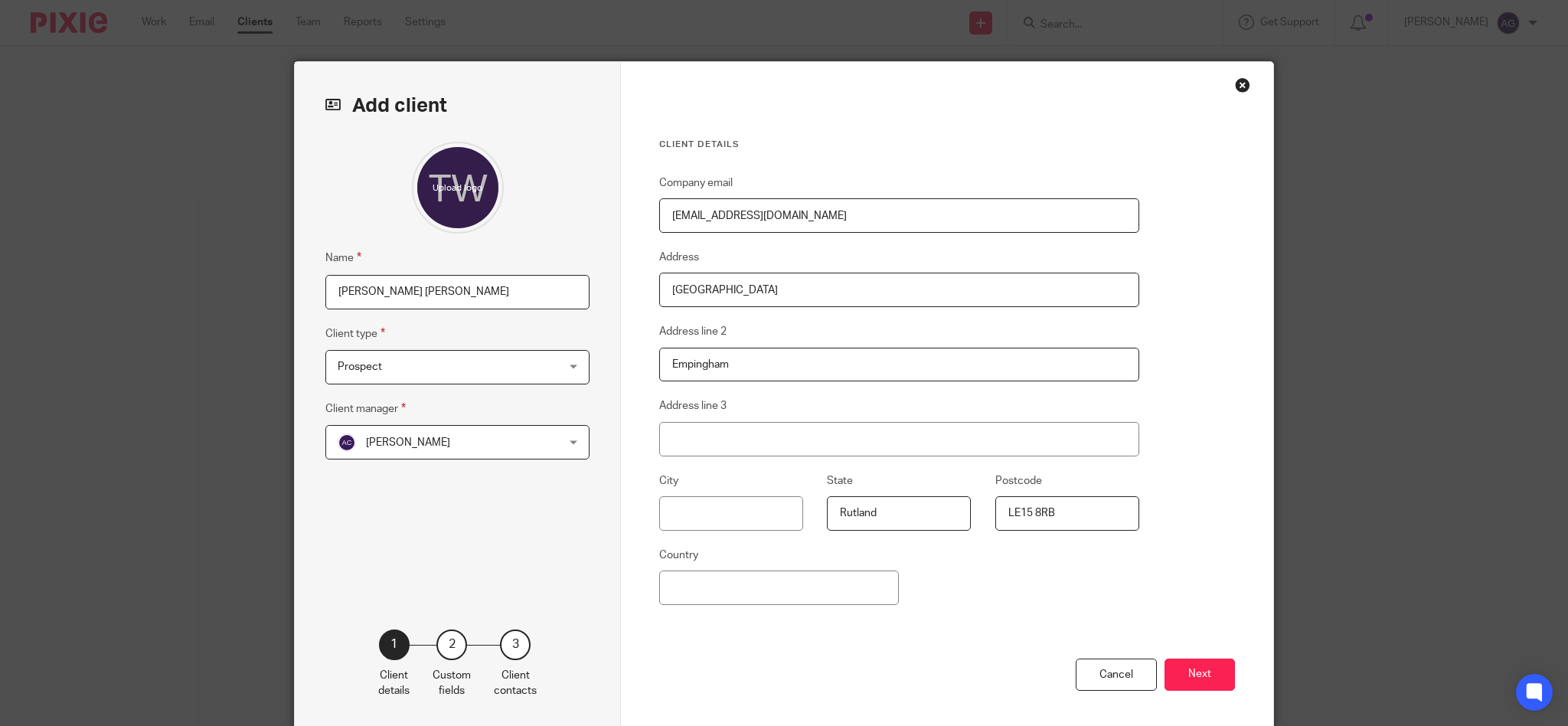
drag, startPoint x: 728, startPoint y: 358, endPoint x: 640, endPoint y: 363, distance: 88.1
click at [640, 363] on div "Client details Company email contact@twje-merce.co.uk Address Willow Barn Lower…" at bounding box center [947, 395] width 652 height 668
type input "Empingham"
click at [1189, 669] on button "Next" at bounding box center [1200, 675] width 70 height 33
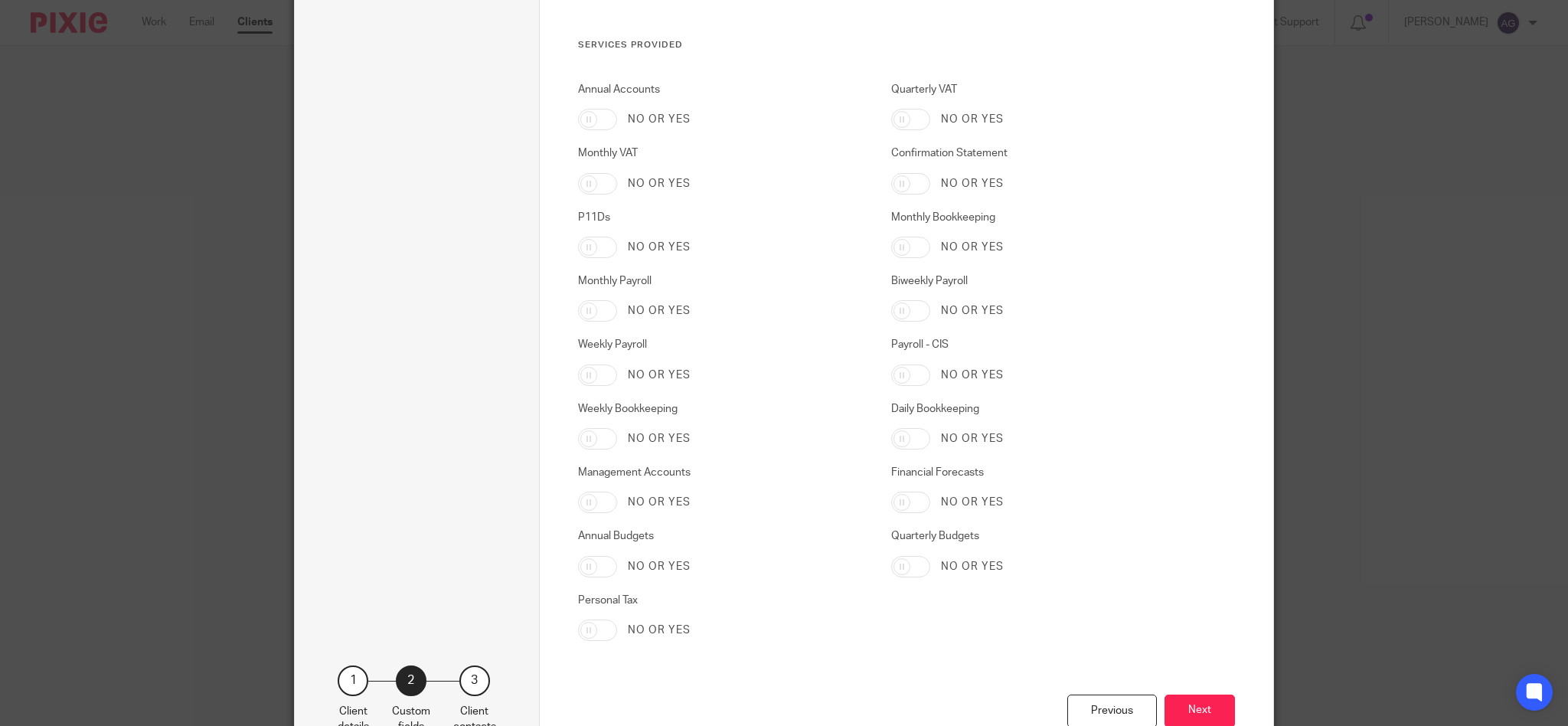
scroll to position [2411, 0]
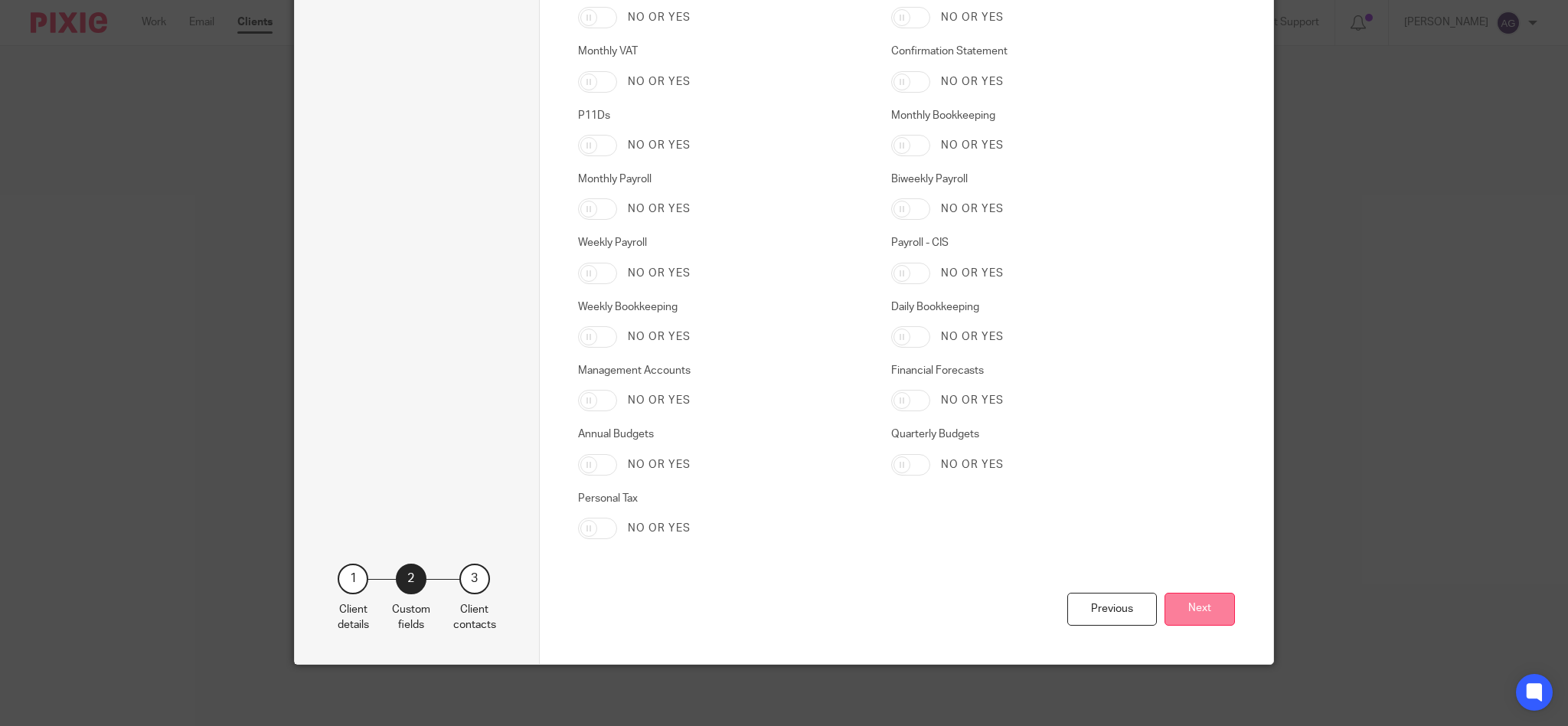
click at [1186, 611] on button "Next" at bounding box center [1200, 609] width 70 height 33
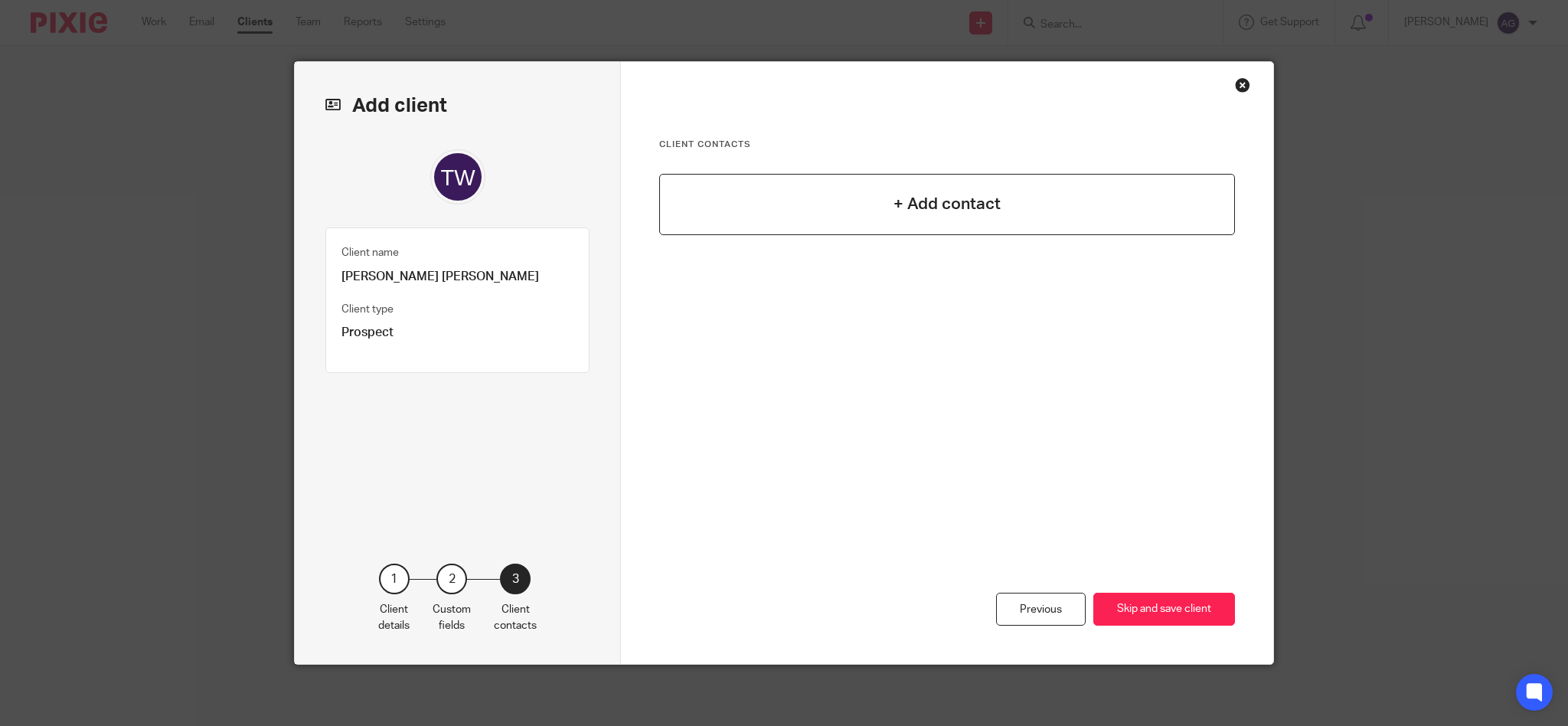
click at [933, 197] on h4 "+ Add contact" at bounding box center [947, 204] width 107 height 23
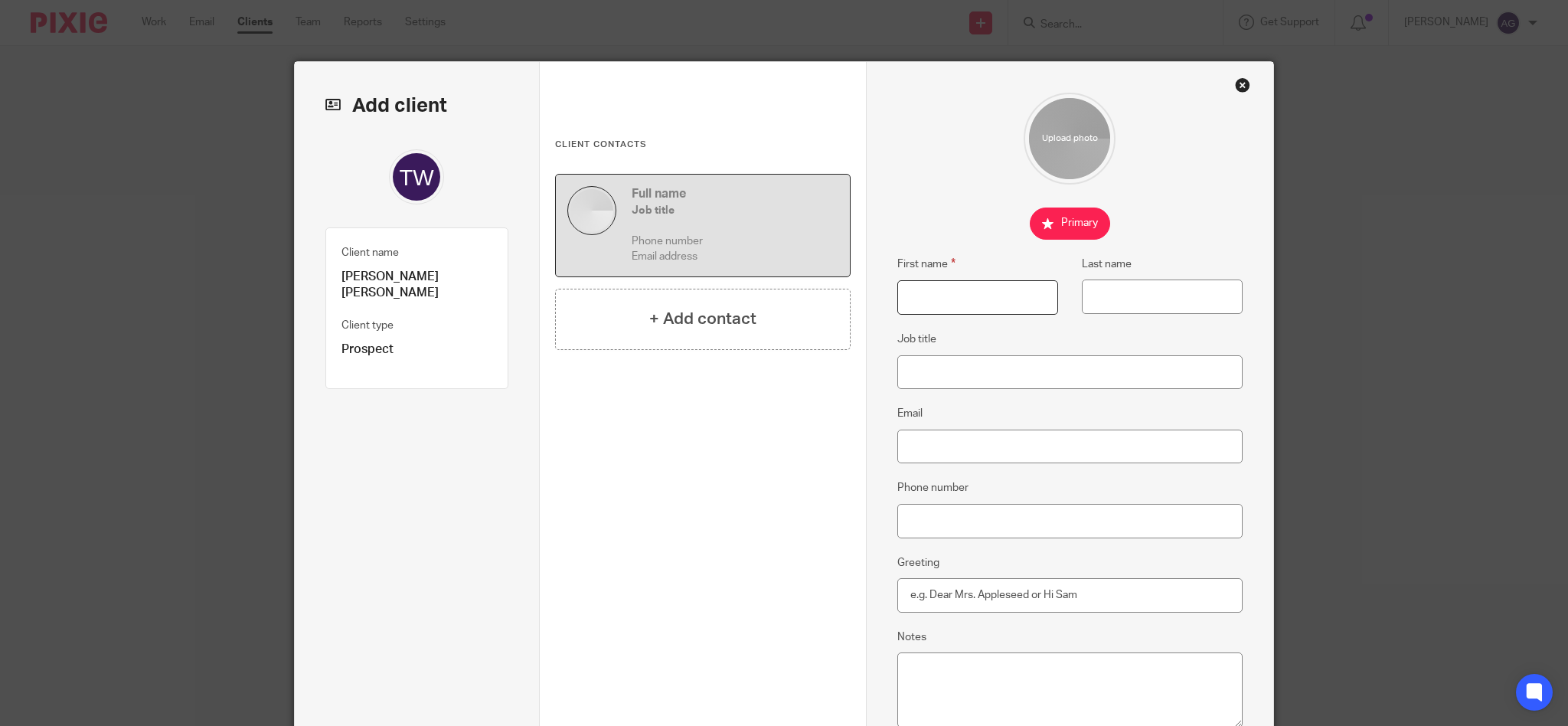
click at [926, 297] on input "First name" at bounding box center [978, 297] width 161 height 34
type input "Tom"
type input "Hindl"
type input "e"
click at [1138, 302] on input "Hindl" at bounding box center [1162, 297] width 161 height 34
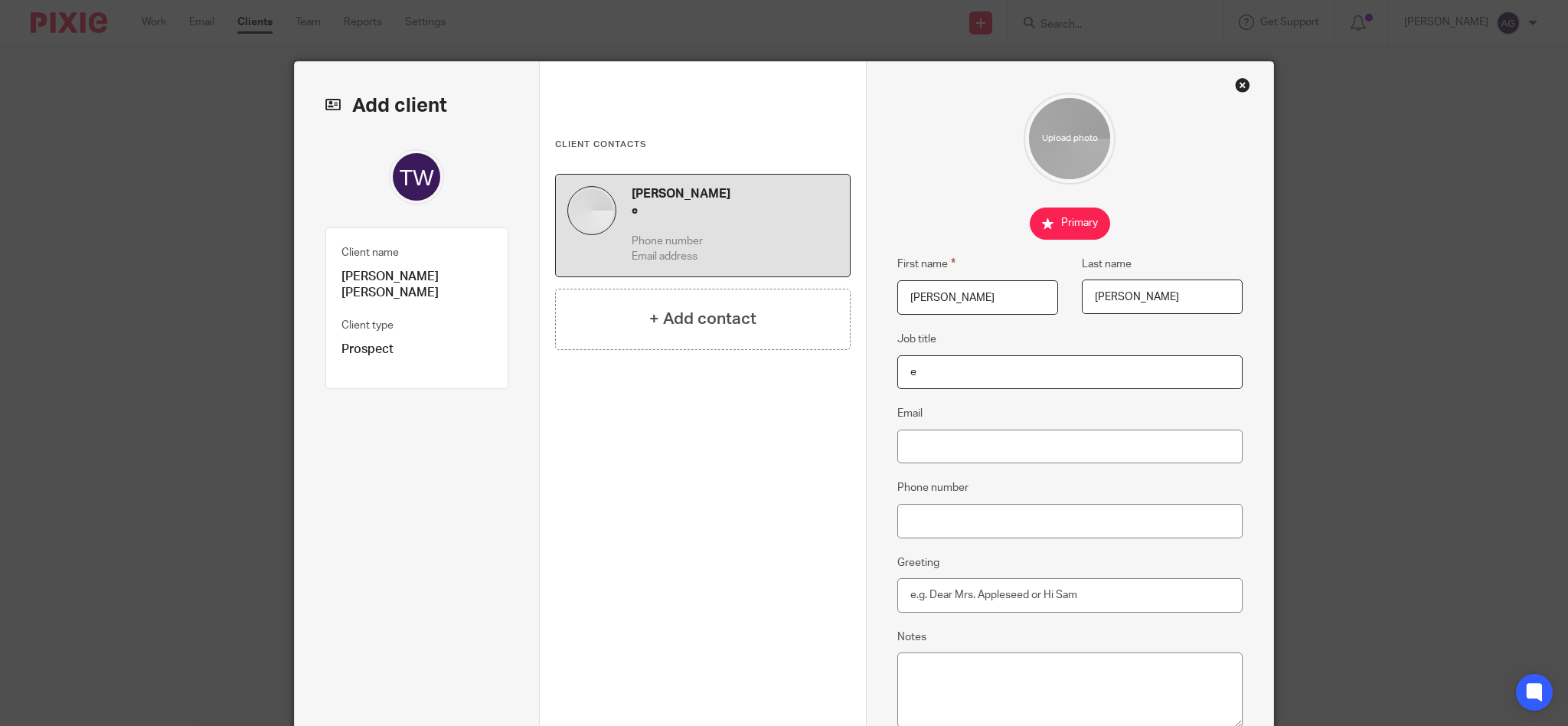
type input "Hindle"
drag, startPoint x: 961, startPoint y: 377, endPoint x: 832, endPoint y: 364, distance: 129.7
click at [832, 364] on div "Add client Client name Thomas William James Hindle Client type Prospect 1 Clien…" at bounding box center [784, 452] width 979 height 780
paste input "contact@twje-merce.co.uk"
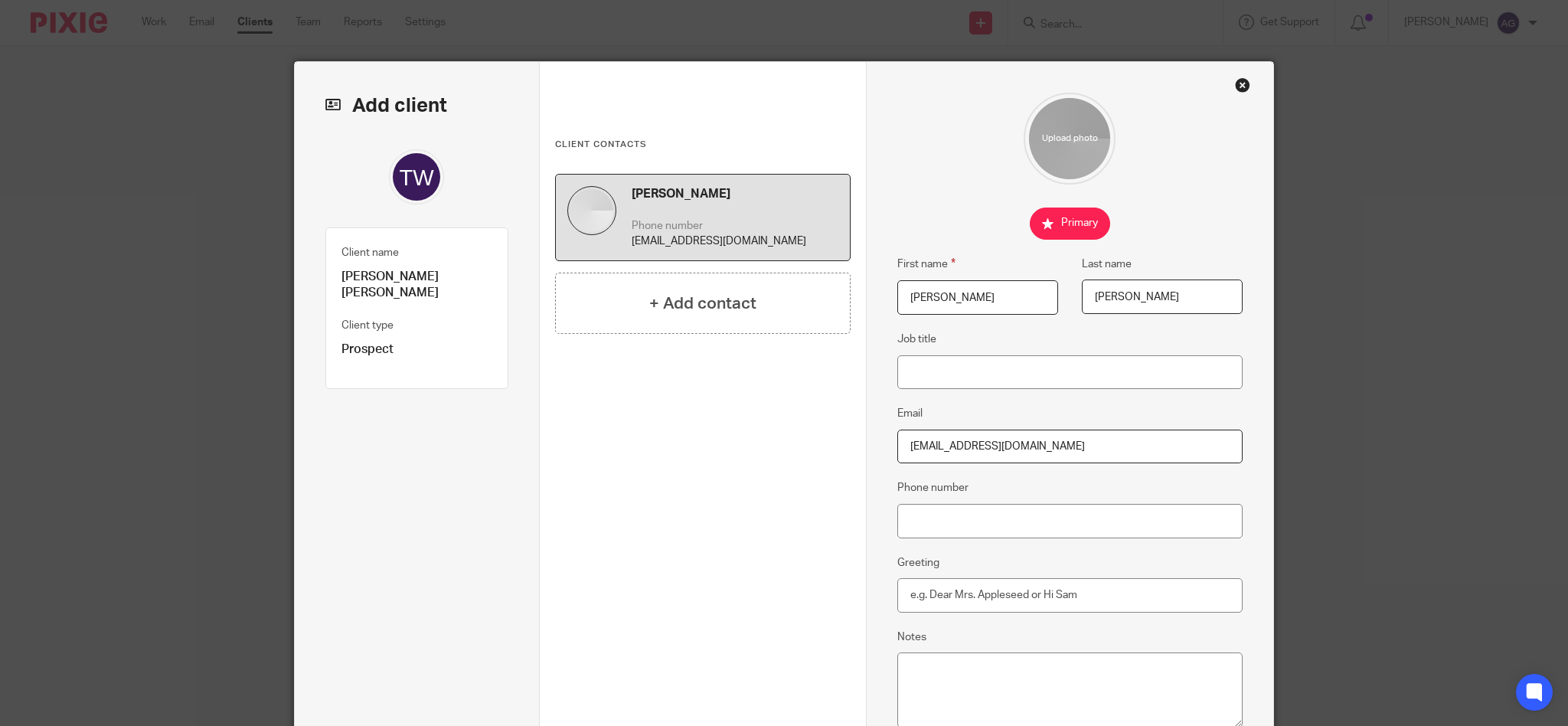
type input "contact@twje-merce.co.uk"
click at [952, 516] on input "Phone number" at bounding box center [1070, 520] width 346 height 34
paste input "07907575966"
type input "07907575966"
click at [958, 592] on input "Greeting" at bounding box center [1070, 595] width 346 height 34
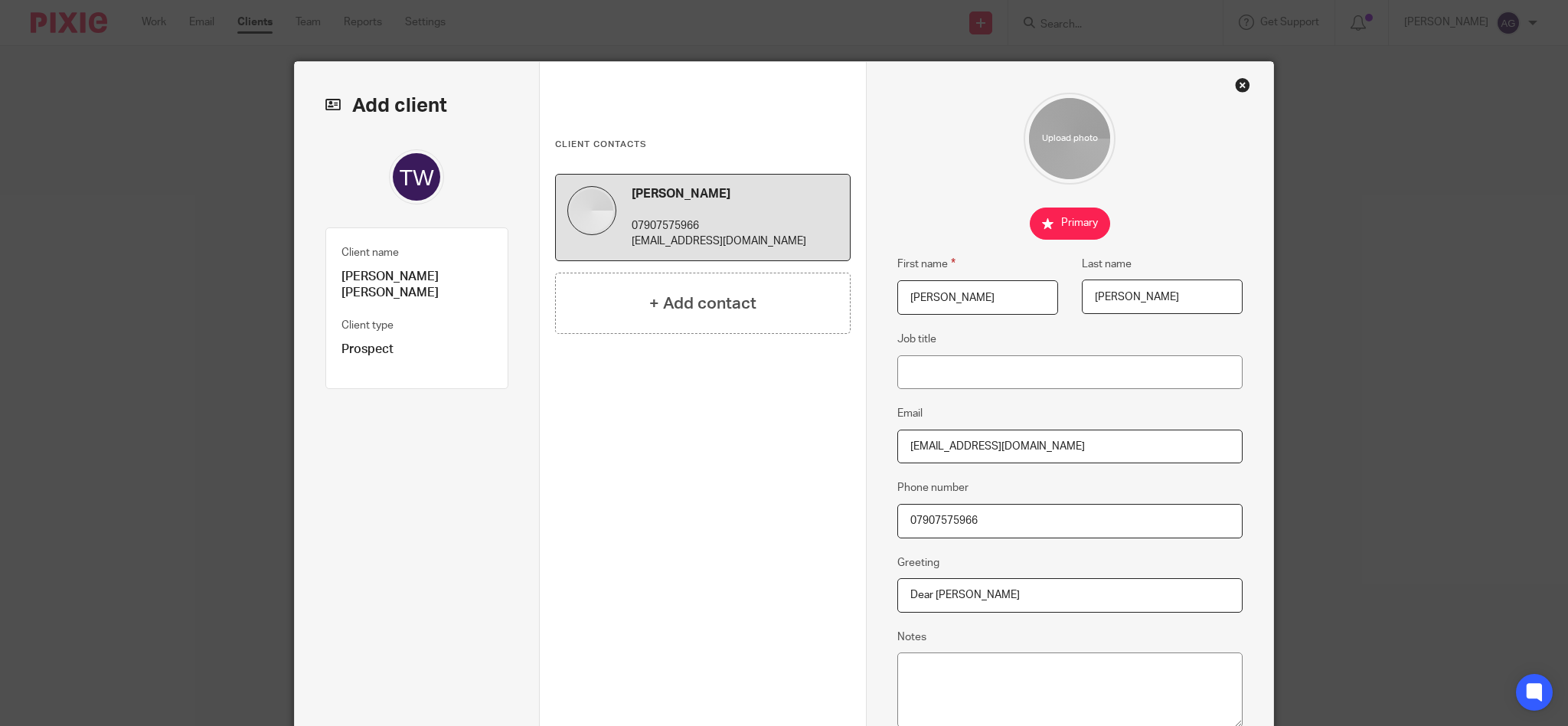
type input "Dear Tom"
click at [959, 696] on textarea "Notes" at bounding box center [1070, 690] width 346 height 75
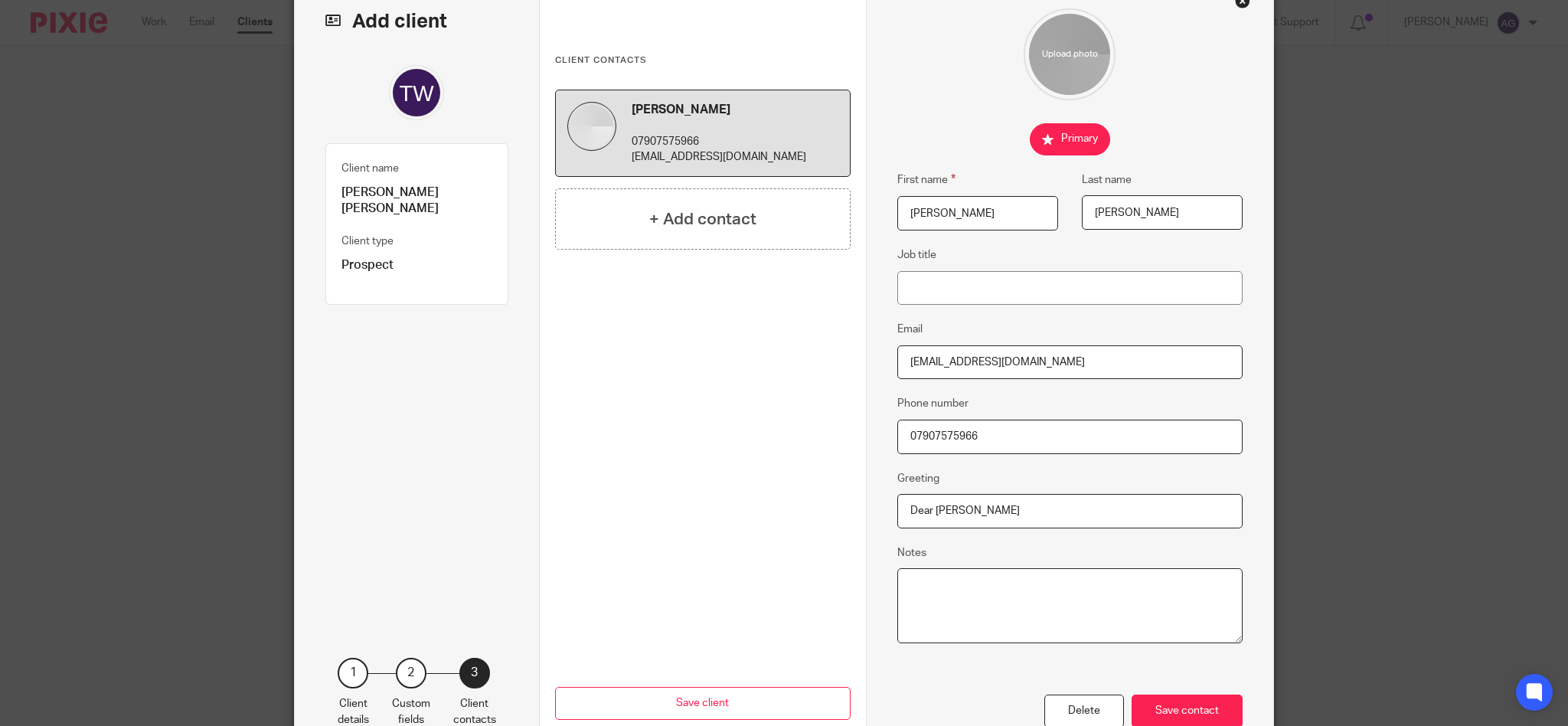
scroll to position [179, 0]
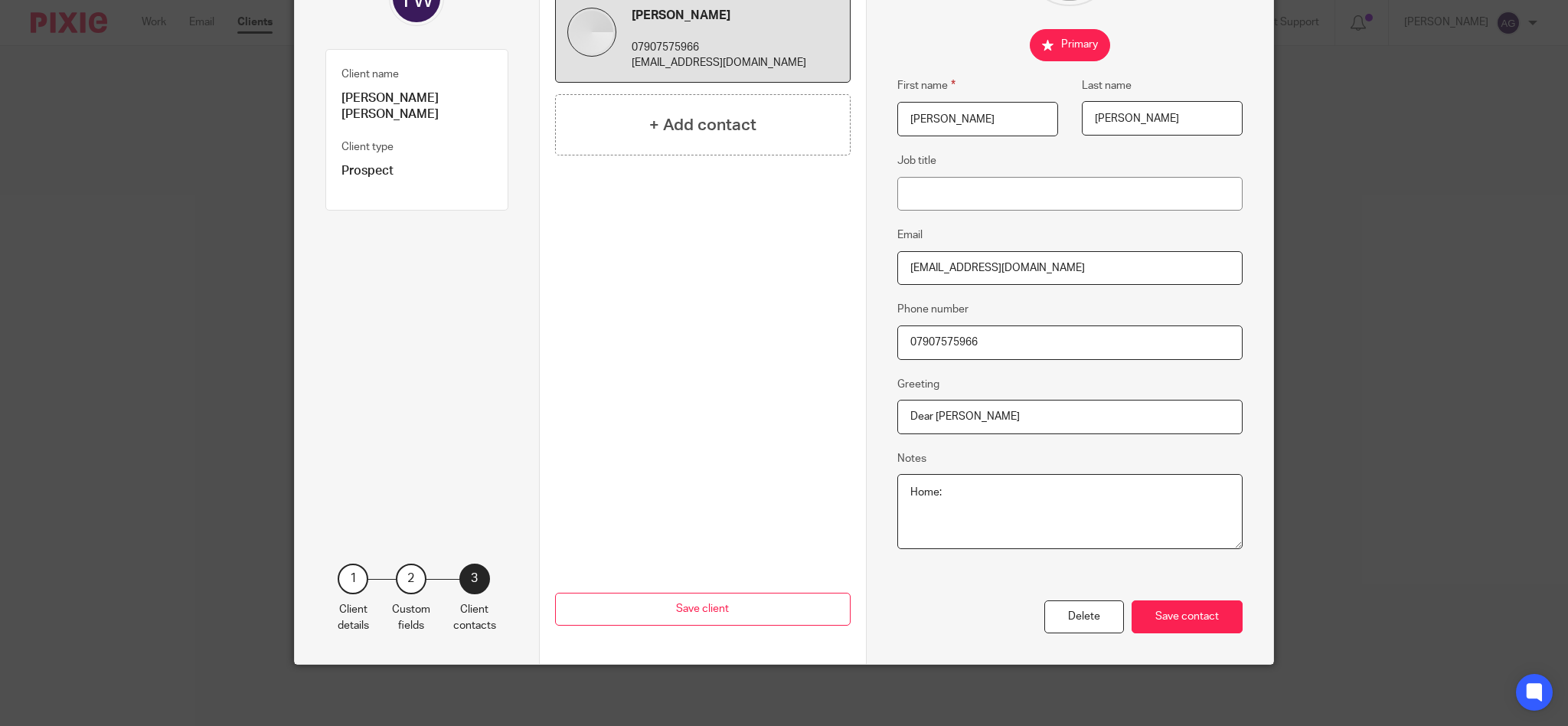
paste textarea "07803 165 285 (Nicola)"
type textarea "Home: 07803 165 285 (Nicola)"
click at [1159, 620] on div "Save contact" at bounding box center [1186, 617] width 111 height 33
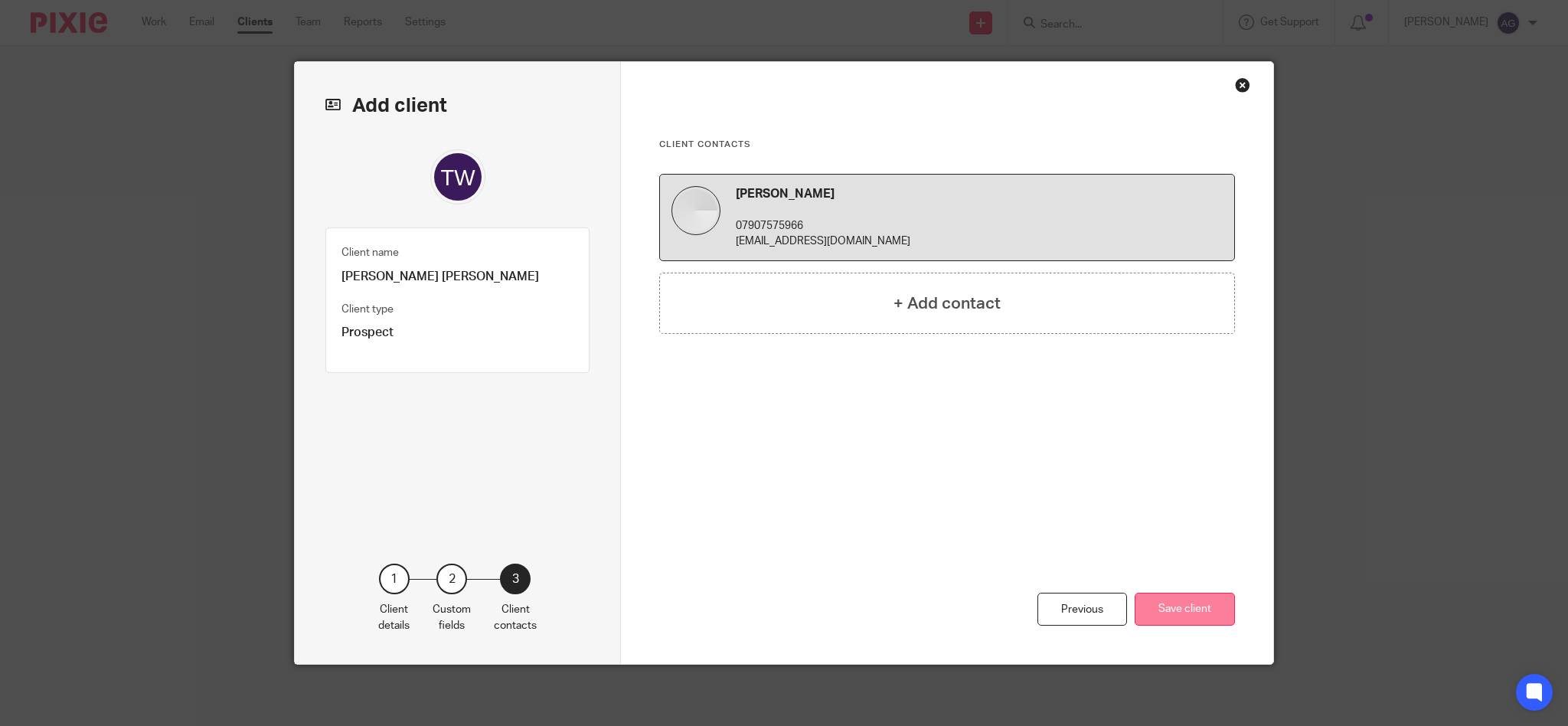
click at [1166, 612] on button "Save client" at bounding box center [1185, 609] width 100 height 33
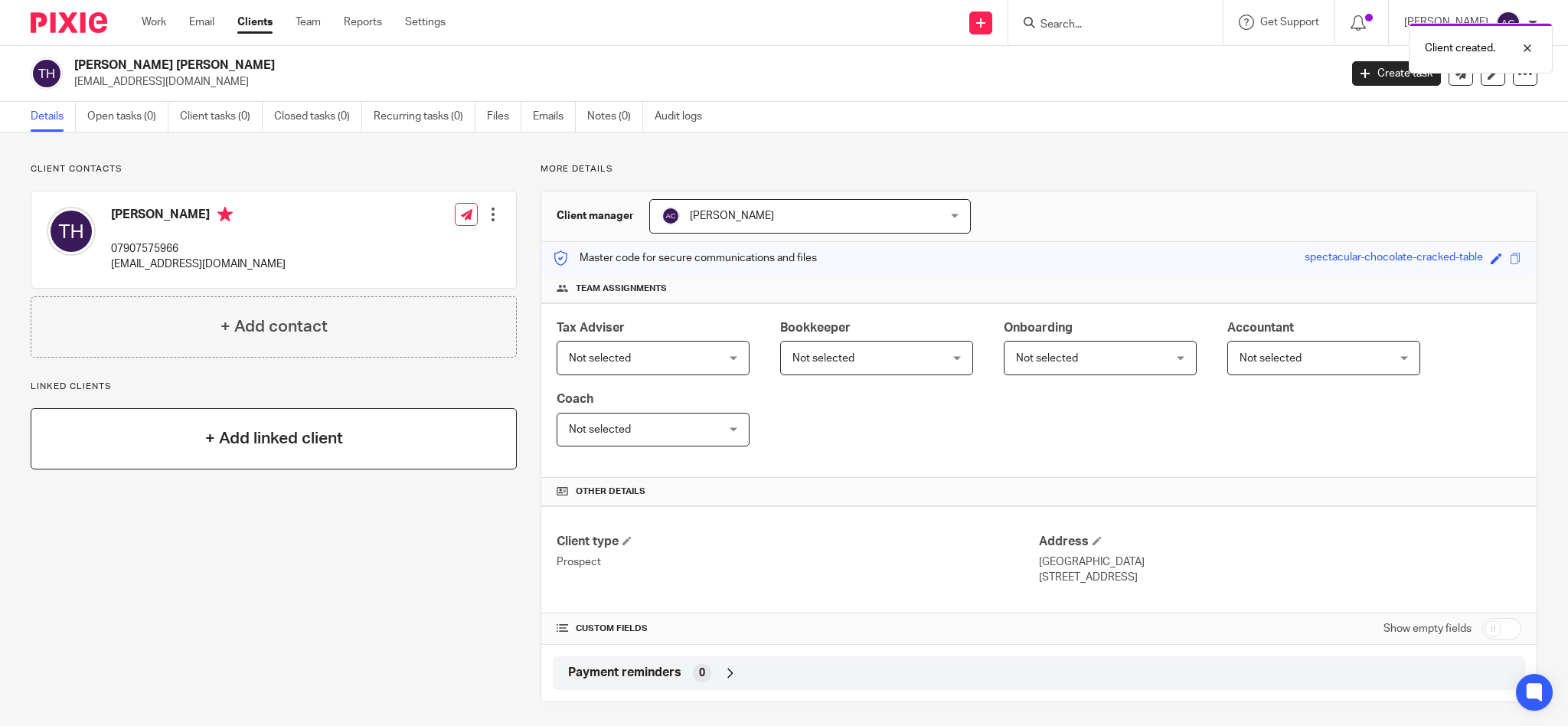
click at [263, 445] on h4 "+ Add linked client" at bounding box center [274, 439] width 138 height 23
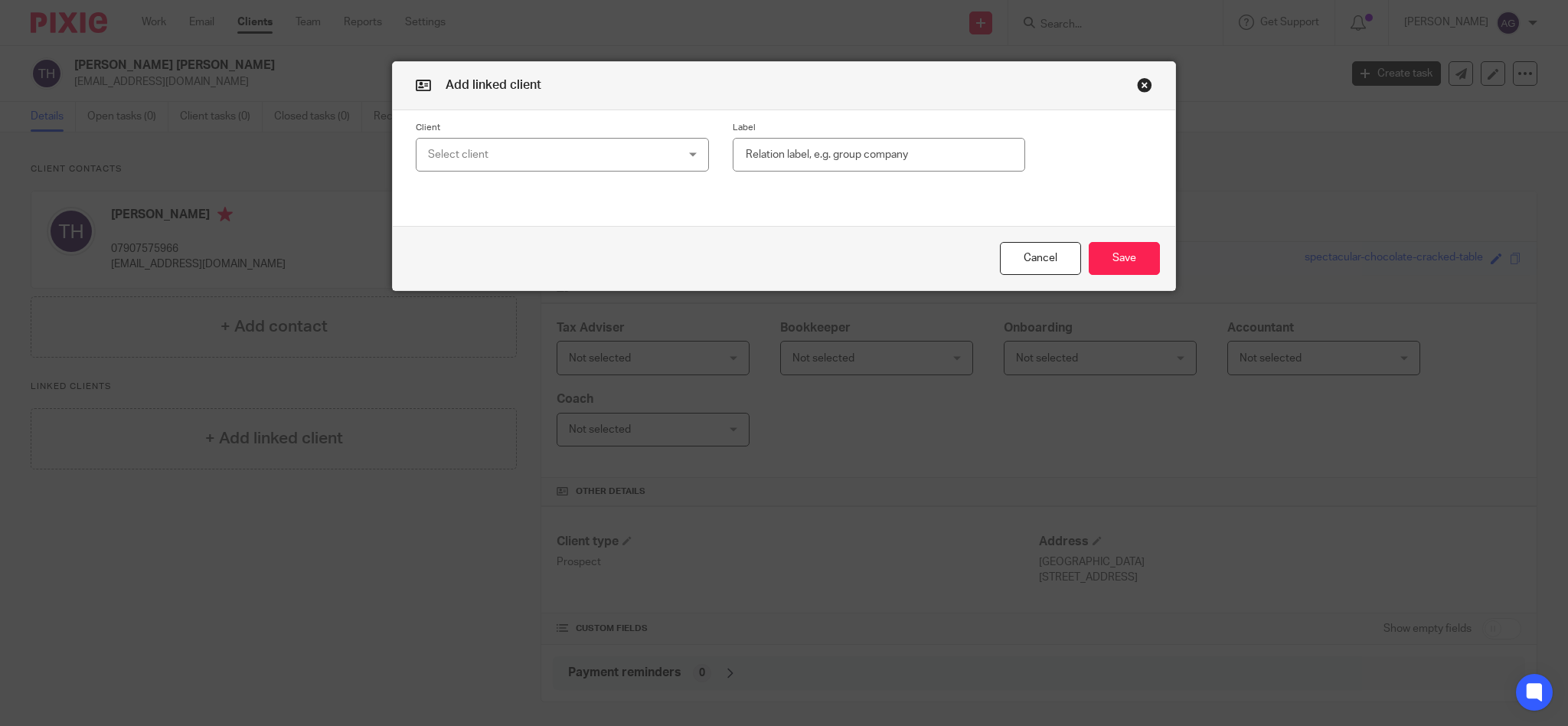
click at [491, 145] on div "Select client" at bounding box center [540, 155] width 225 height 33
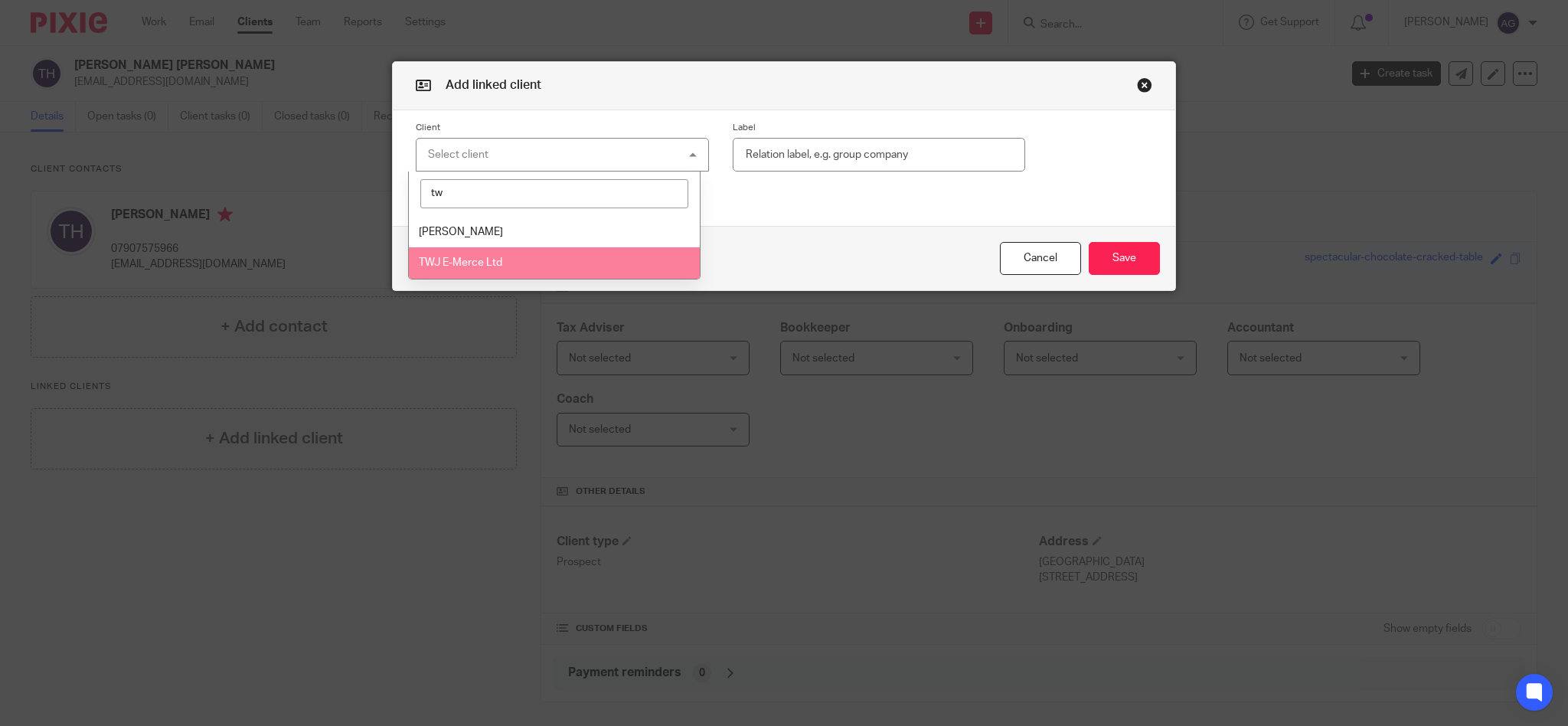
type input "tw"
click at [493, 257] on span "TWJ E-Merce Ltd" at bounding box center [461, 262] width 83 height 11
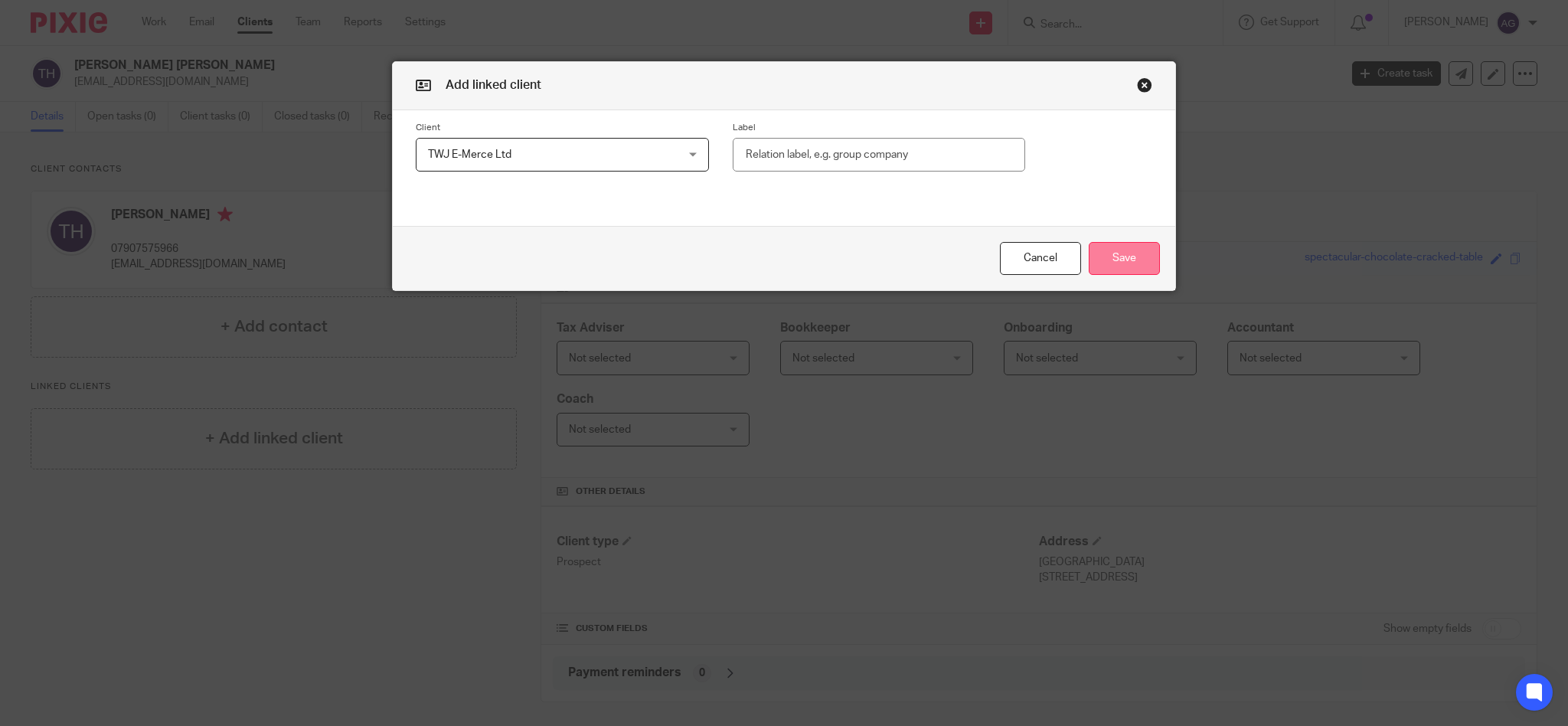
click at [1109, 257] on button "Save" at bounding box center [1124, 258] width 71 height 33
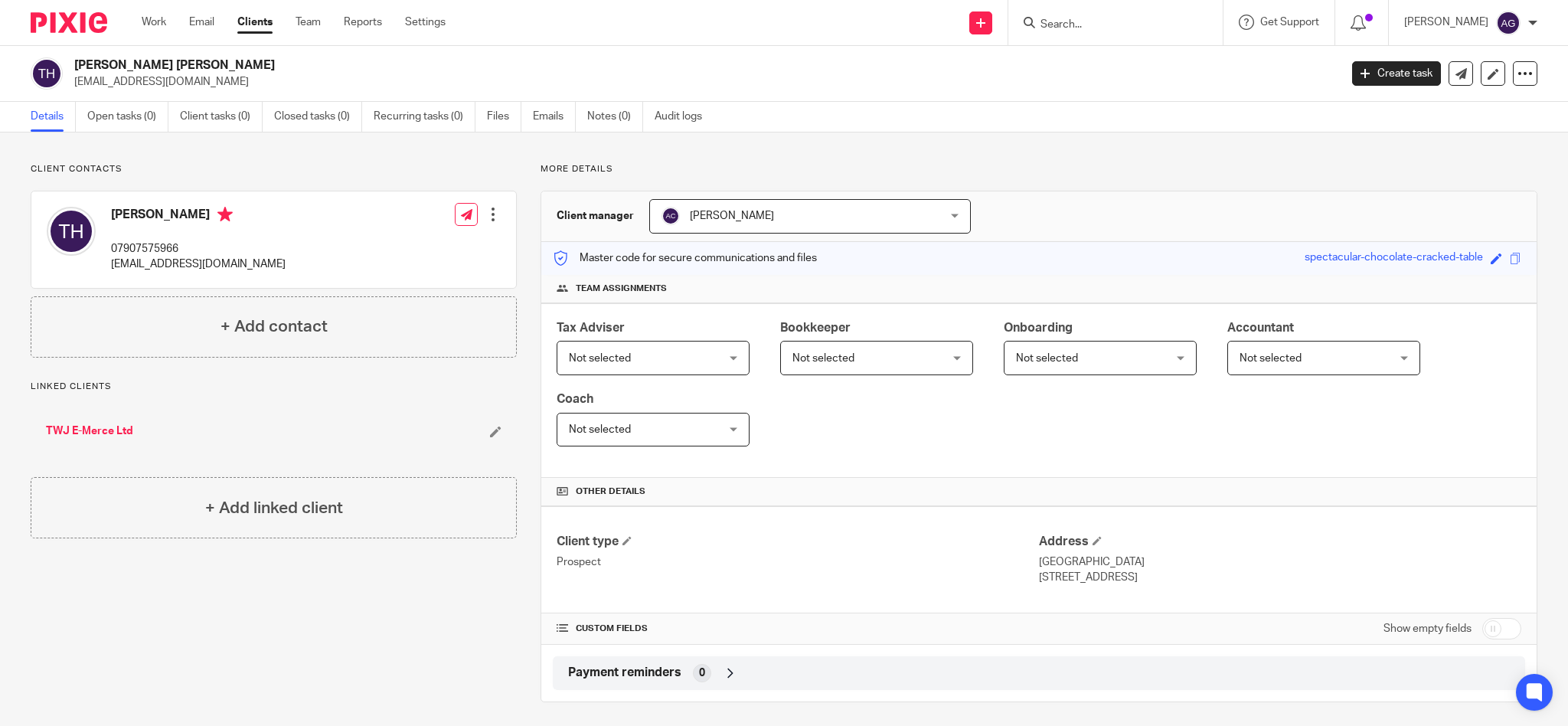
click at [1074, 19] on input "Search" at bounding box center [1107, 25] width 138 height 14
click at [1082, 28] on input "Search" at bounding box center [1107, 25] width 138 height 14
type input "wods"
click at [1148, 60] on link at bounding box center [1138, 60] width 205 height 23
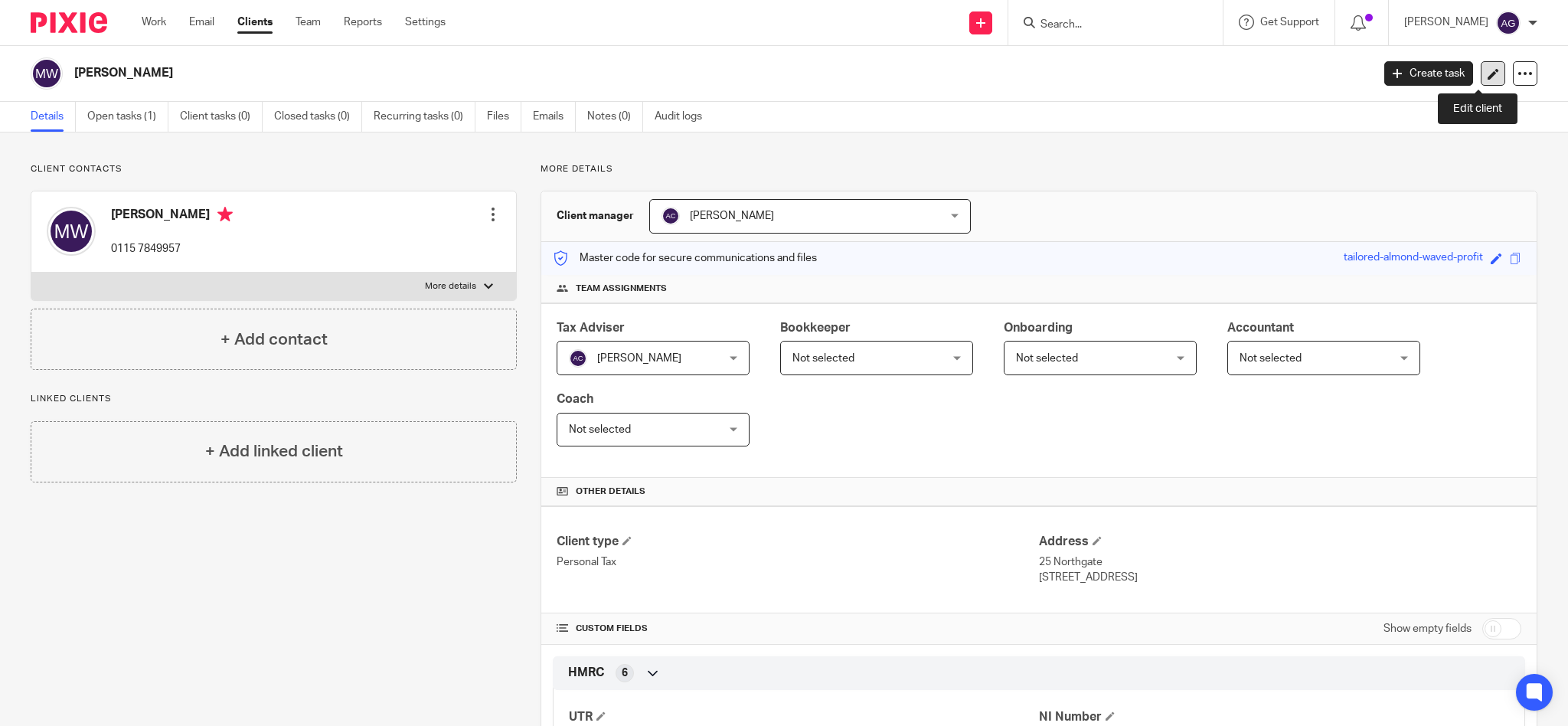
click at [1488, 71] on icon at bounding box center [1494, 74] width 12 height 12
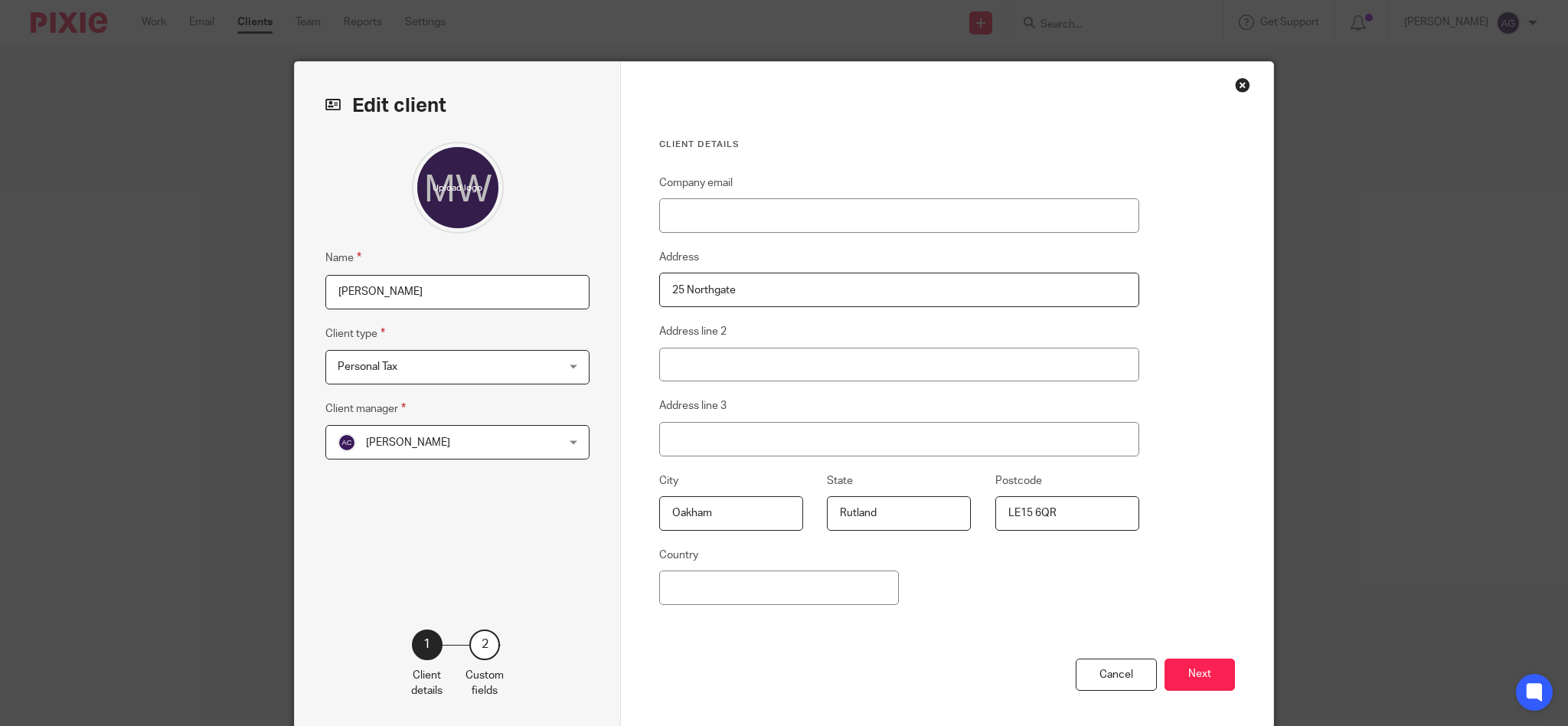
click at [484, 291] on input "[PERSON_NAME]" at bounding box center [458, 292] width 264 height 34
type input "[PERSON_NAME] (phone not in service)"
click at [1178, 668] on button "Next" at bounding box center [1200, 675] width 70 height 33
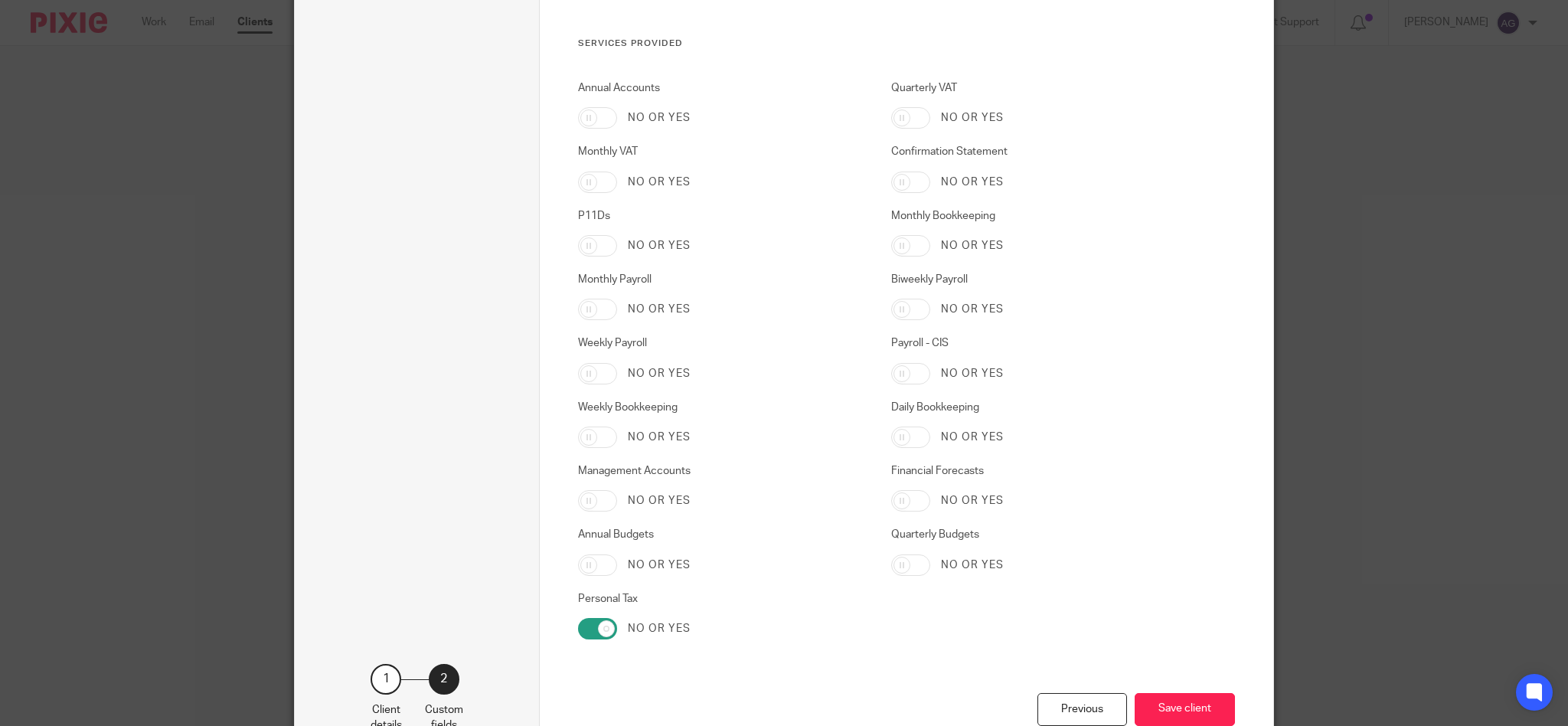
scroll to position [2411, 0]
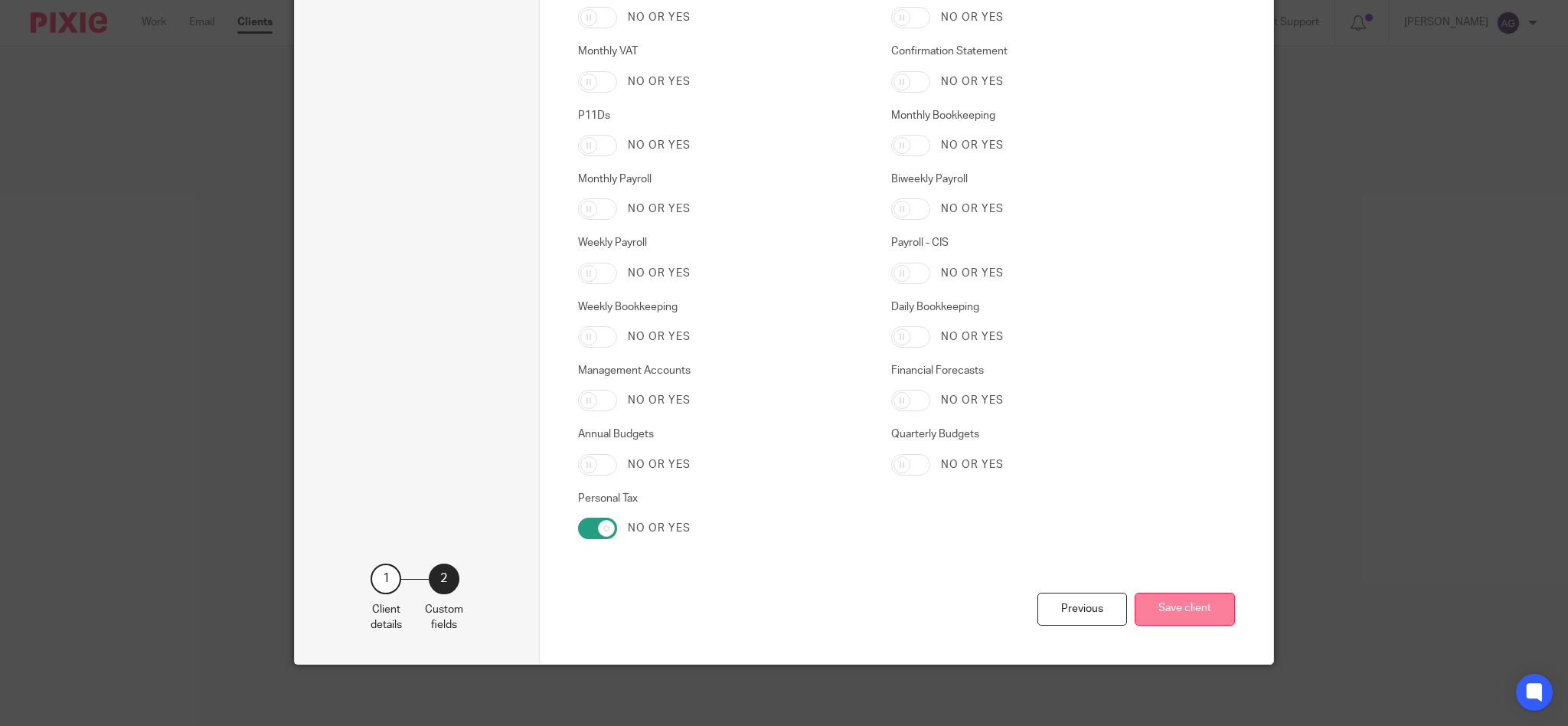
click at [1176, 613] on button "Save client" at bounding box center [1185, 609] width 100 height 33
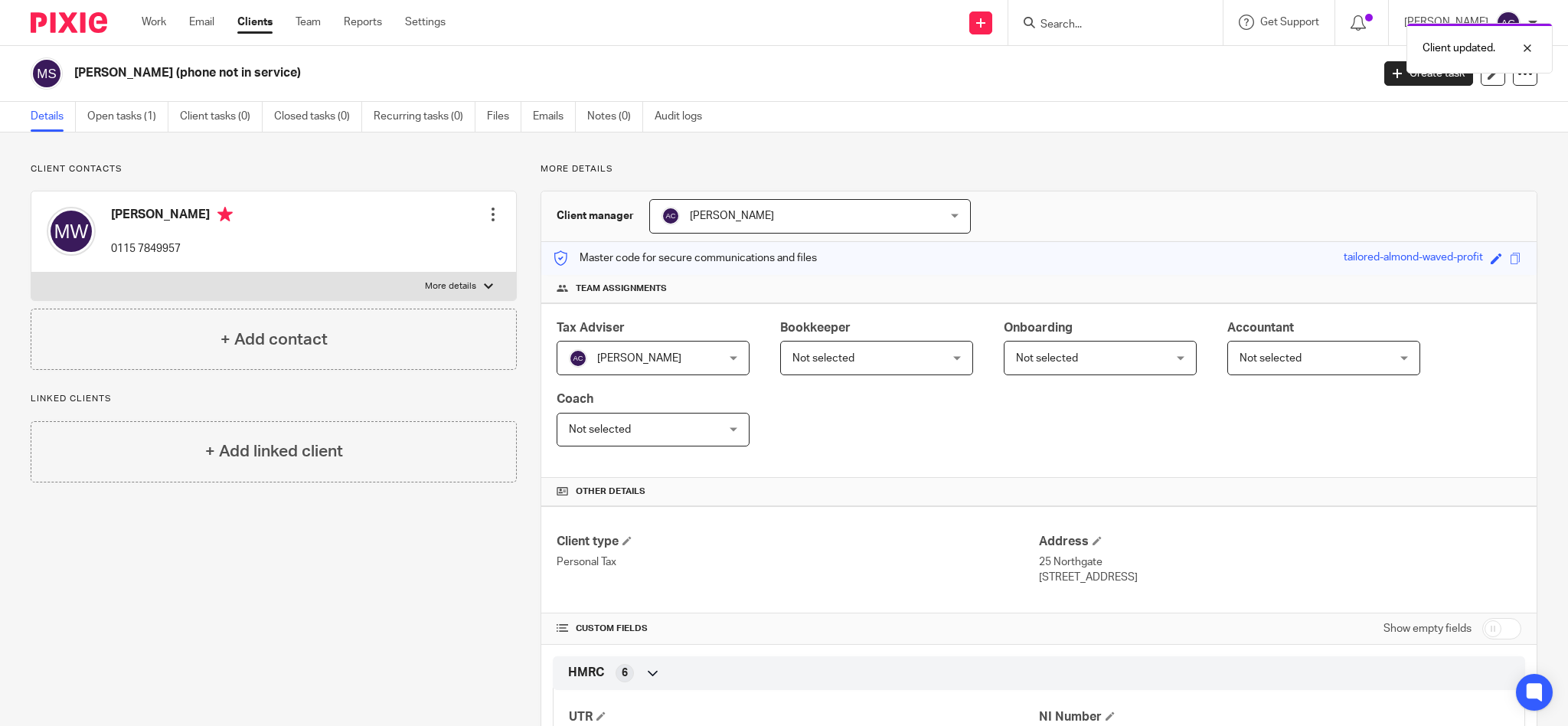
click at [487, 214] on div at bounding box center [493, 215] width 15 height 15
click at [394, 246] on link "Edit contact" at bounding box center [418, 248] width 146 height 23
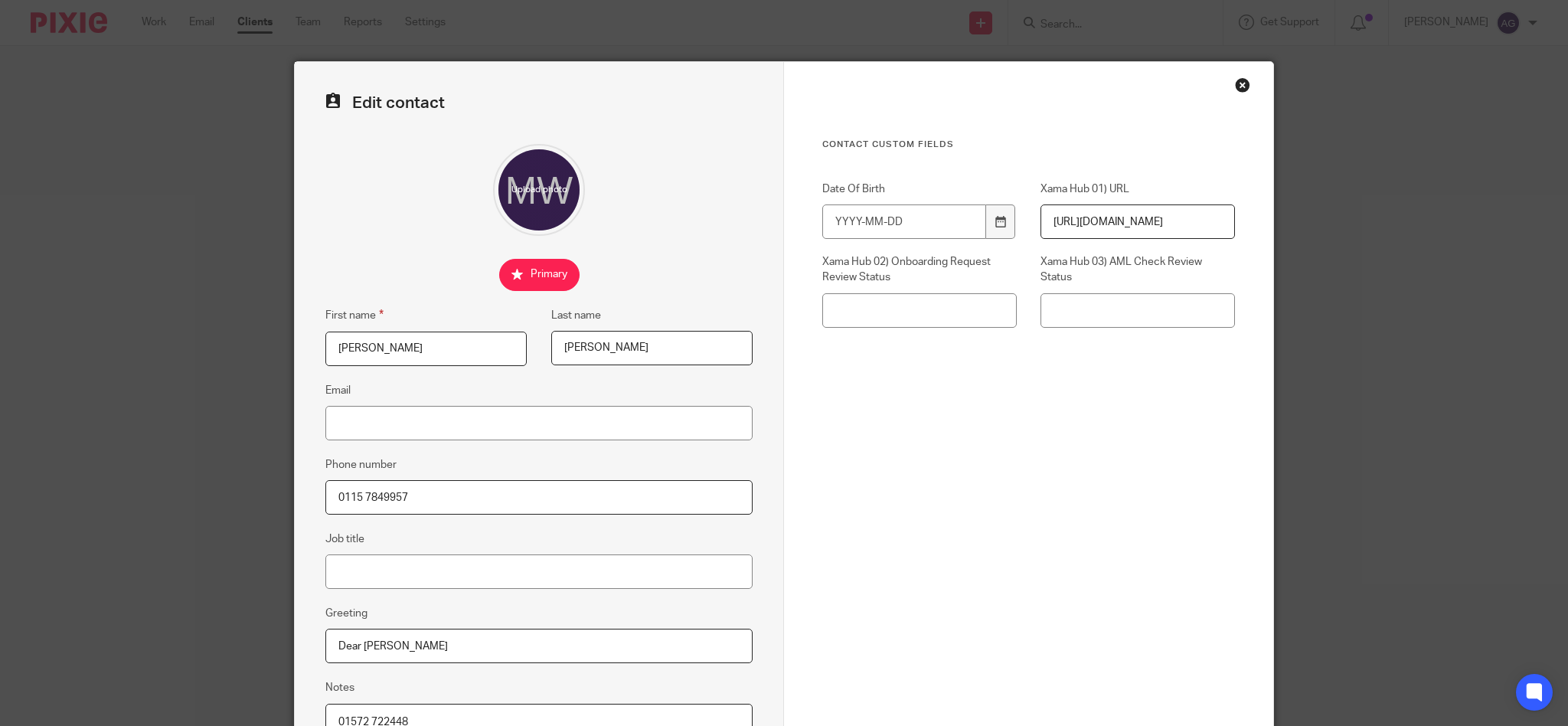
click at [532, 496] on input "0115 7849957" at bounding box center [539, 497] width 427 height 34
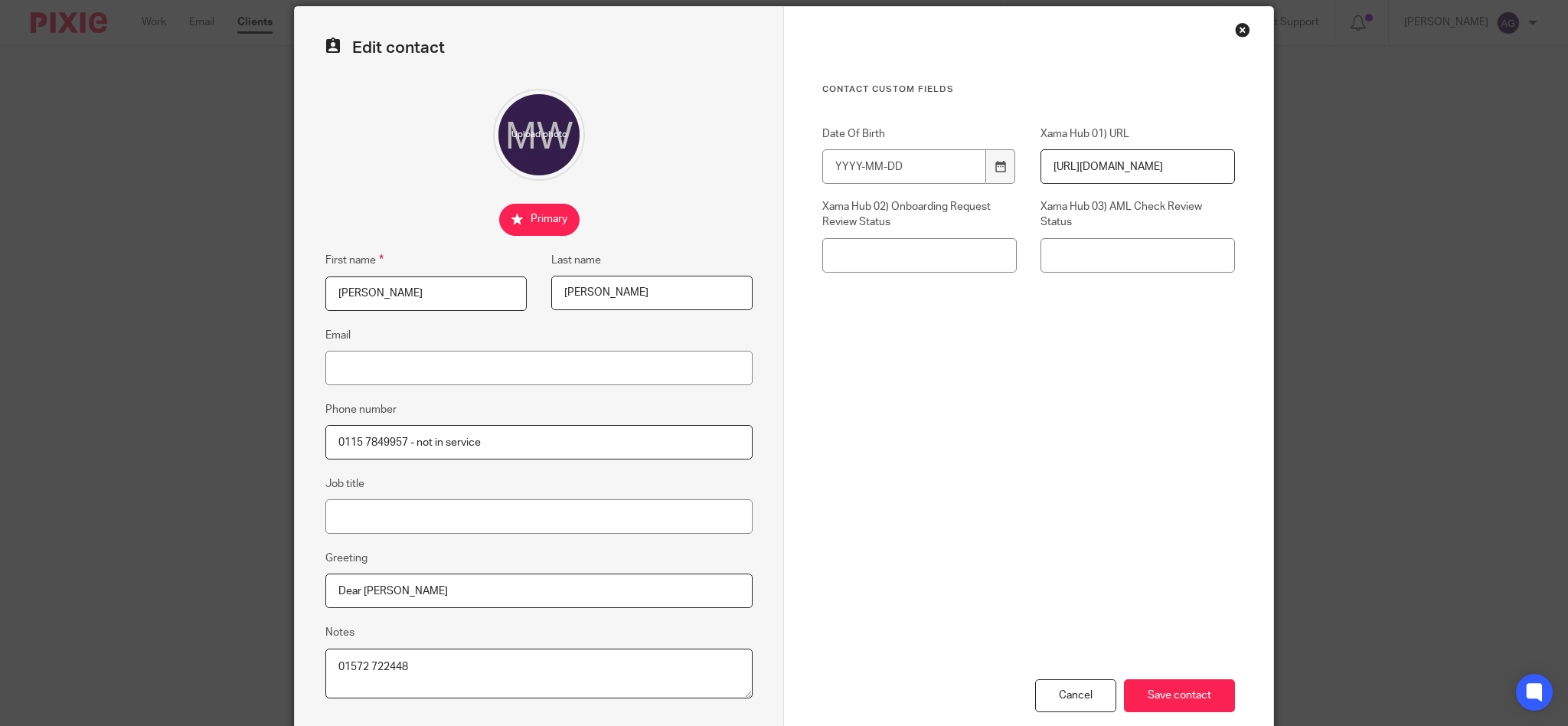
scroll to position [142, 0]
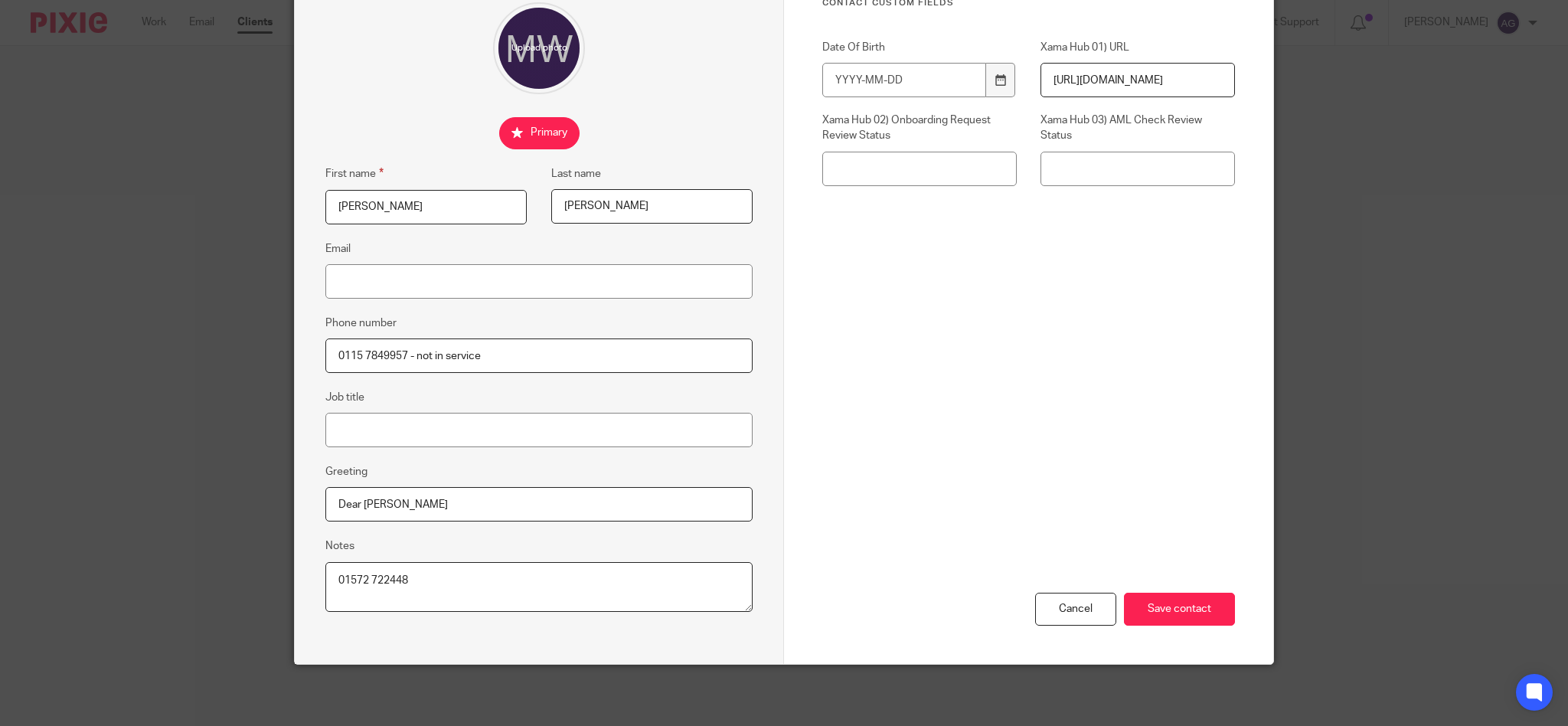
type input "0115 7849957 - not in service"
click at [433, 574] on textarea "01572 722448" at bounding box center [539, 587] width 427 height 51
type textarea "01572 722448 not in service"
drag, startPoint x: 408, startPoint y: 353, endPoint x: 521, endPoint y: 359, distance: 113.2
click at [521, 359] on input "0115 7849957 - not in service" at bounding box center [539, 355] width 427 height 34
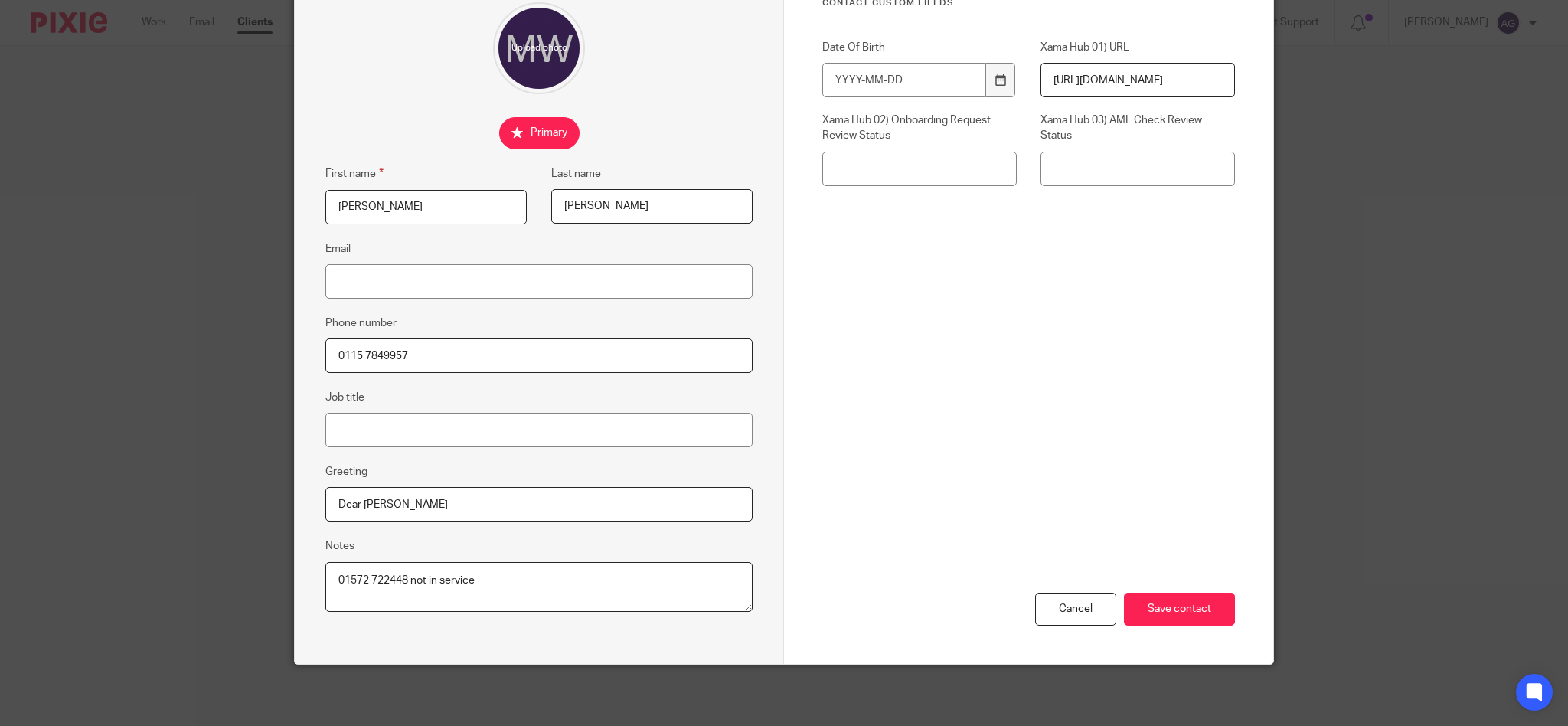
drag, startPoint x: 406, startPoint y: 352, endPoint x: 273, endPoint y: 342, distance: 133.4
click at [273, 342] on div "Edit contact First name [PERSON_NAME] Last name [PERSON_NAME] Email Phone numbe…" at bounding box center [784, 363] width 1568 height 726
type input "0115 7849957"
click at [1171, 622] on input "Save contact" at bounding box center [1179, 609] width 111 height 33
click at [1157, 561] on div "Cancel Save contact" at bounding box center [1029, 530] width 412 height 267
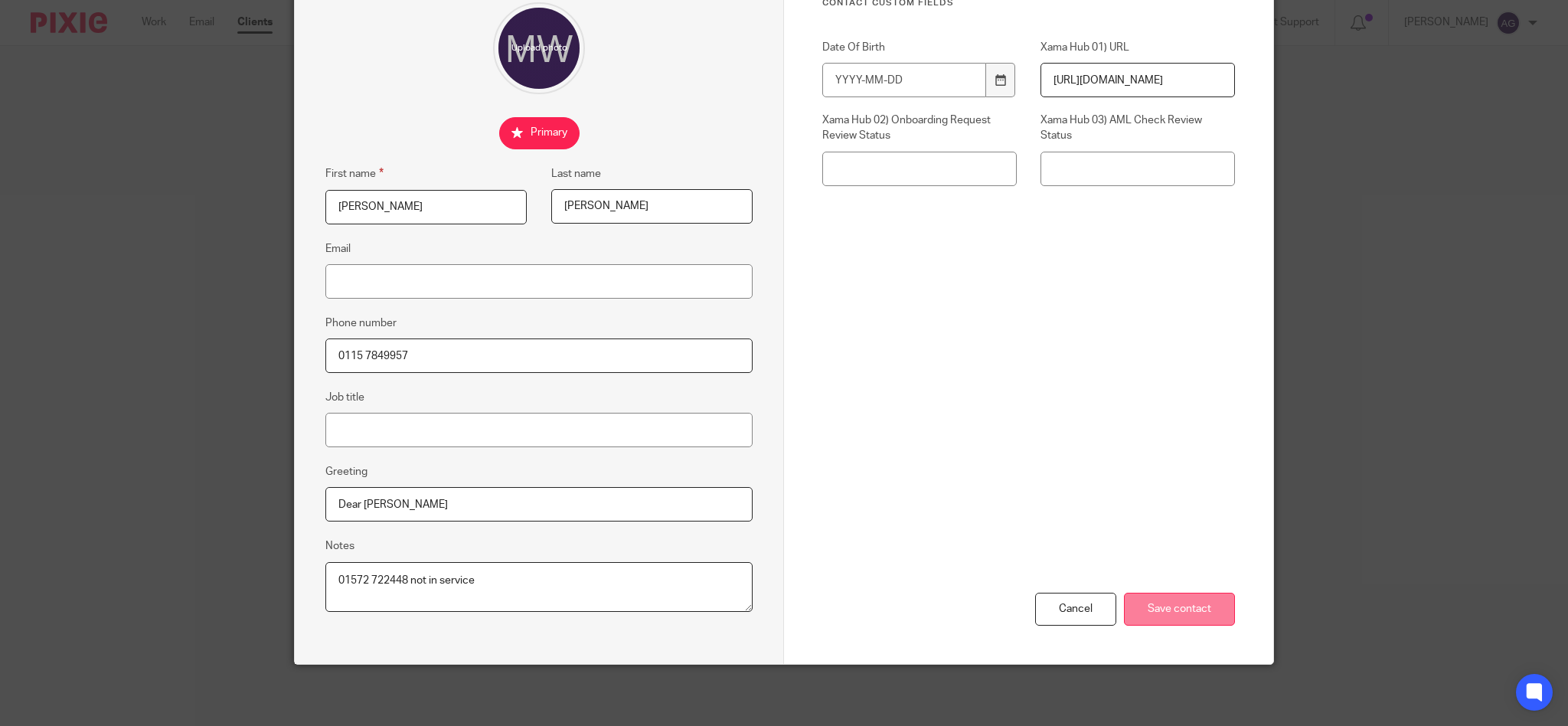
click at [1169, 613] on input "Save contact" at bounding box center [1179, 609] width 111 height 33
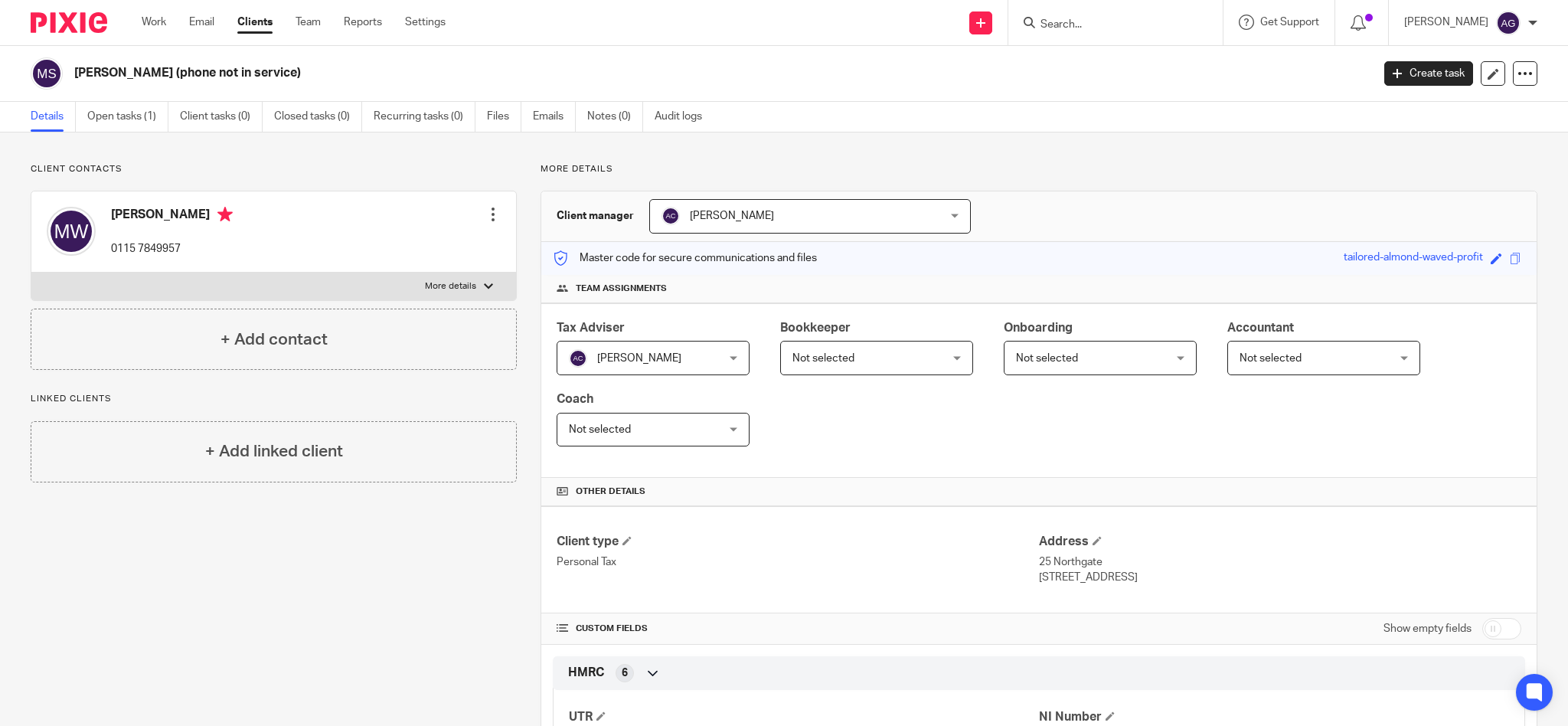
click at [485, 216] on div at bounding box center [493, 215] width 15 height 15
click at [410, 254] on link "Edit contact" at bounding box center [418, 248] width 146 height 23
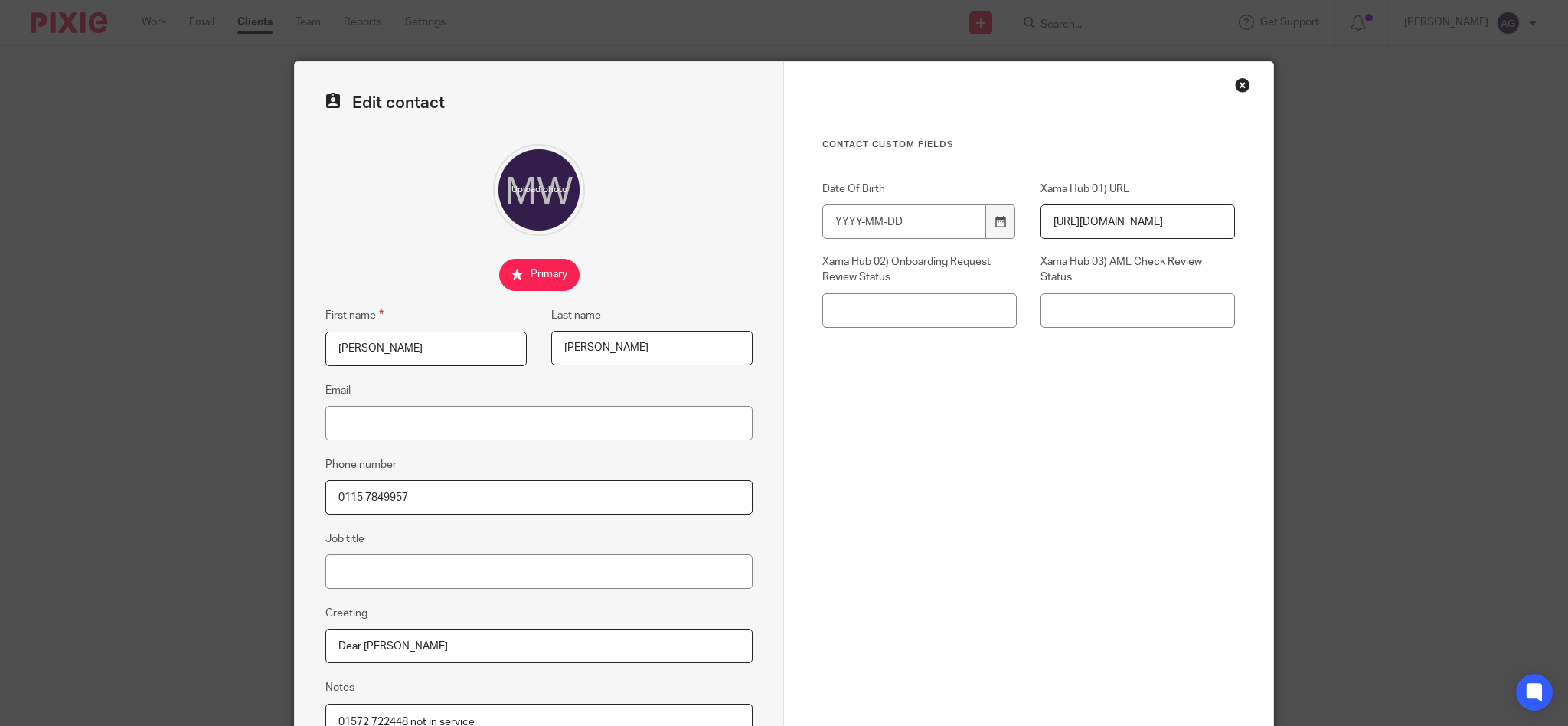
click at [1239, 84] on div "Close this dialog window" at bounding box center [1242, 85] width 15 height 15
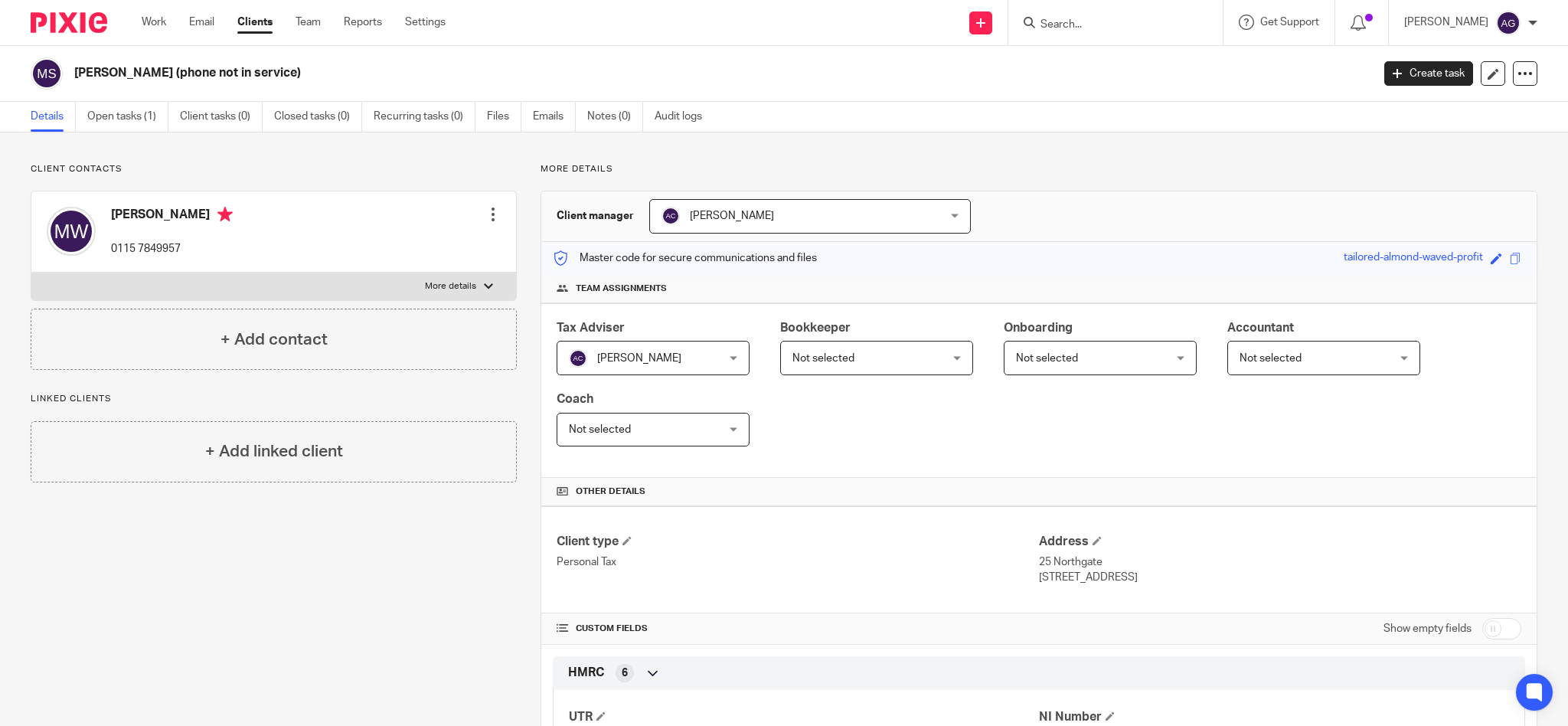
click at [1095, 23] on input "Search" at bounding box center [1107, 25] width 138 height 14
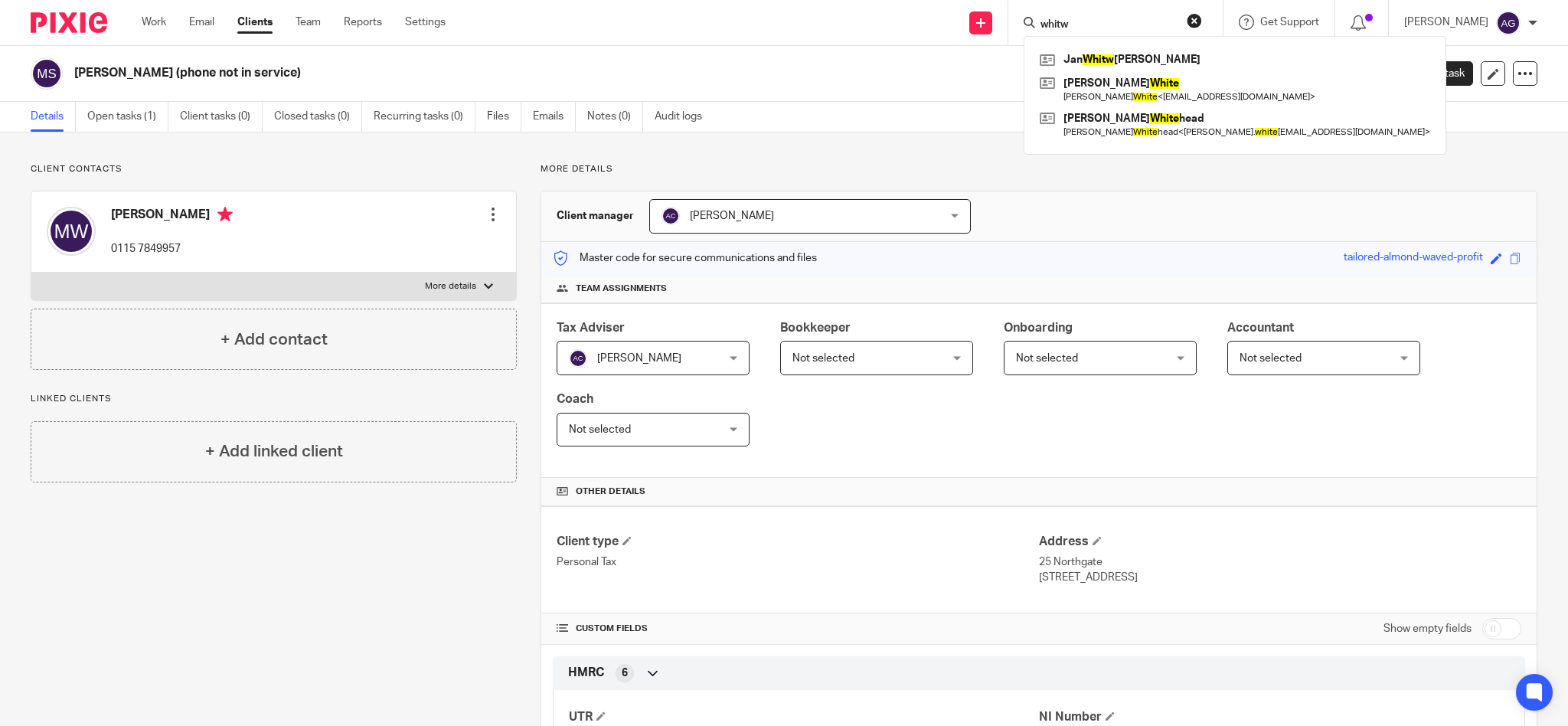
type input "whitw"
click at [1146, 57] on link at bounding box center [1235, 60] width 398 height 23
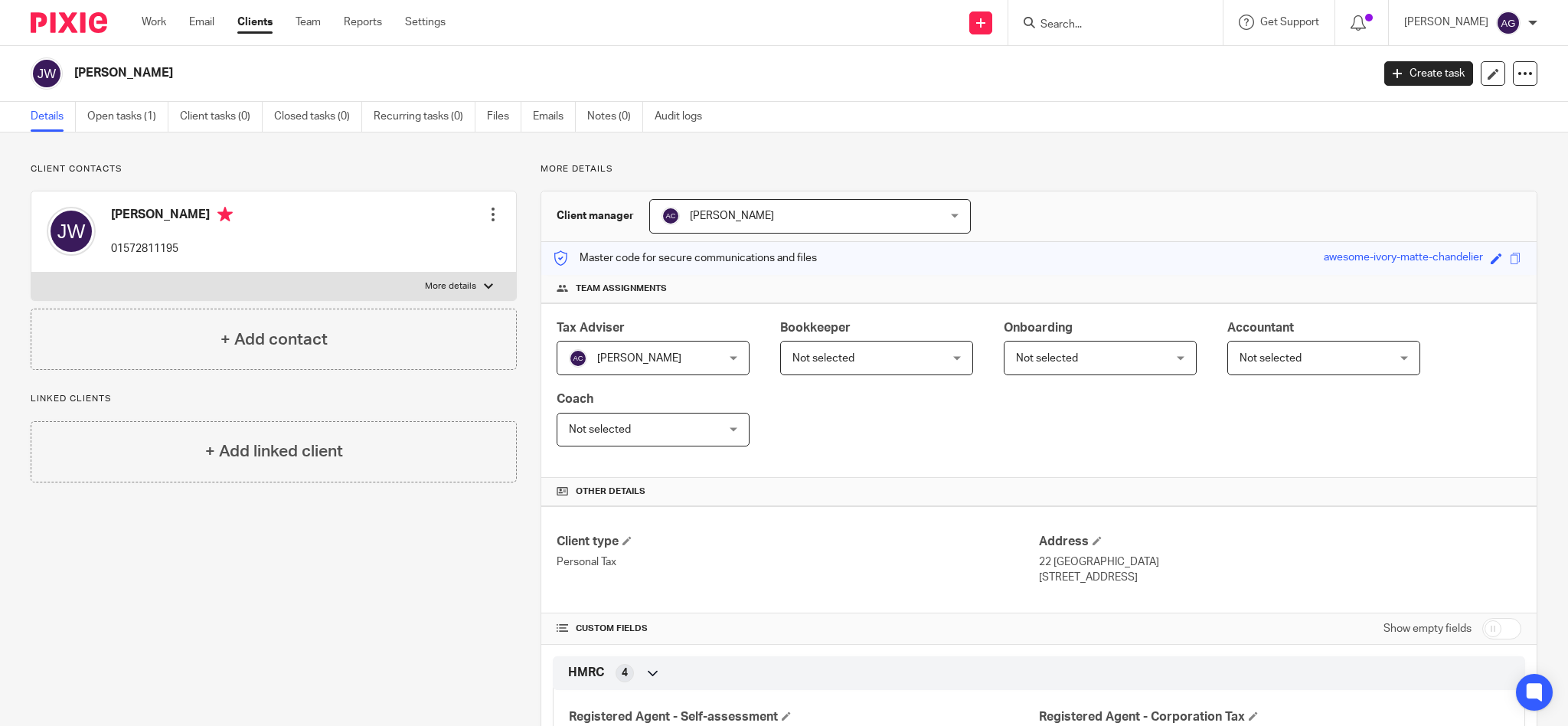
click at [1141, 31] on input "Search" at bounding box center [1107, 25] width 138 height 14
type input "[PERSON_NAME]"
click at [555, 115] on link "Emails" at bounding box center [554, 117] width 43 height 30
